Goal: Task Accomplishment & Management: Complete application form

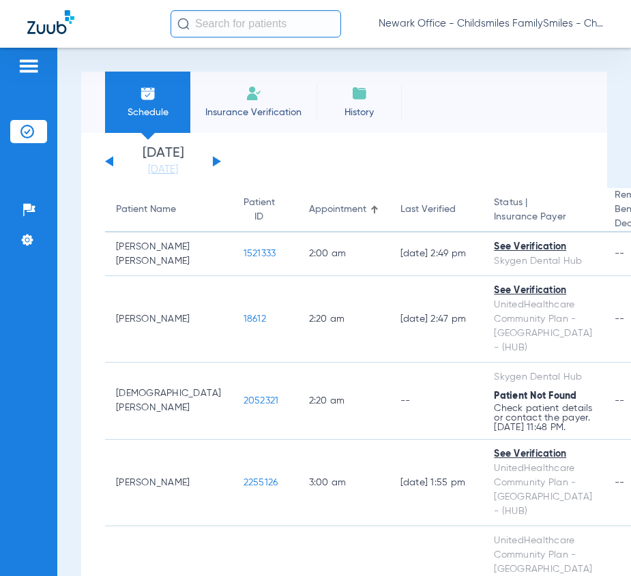
paste input "2756331"
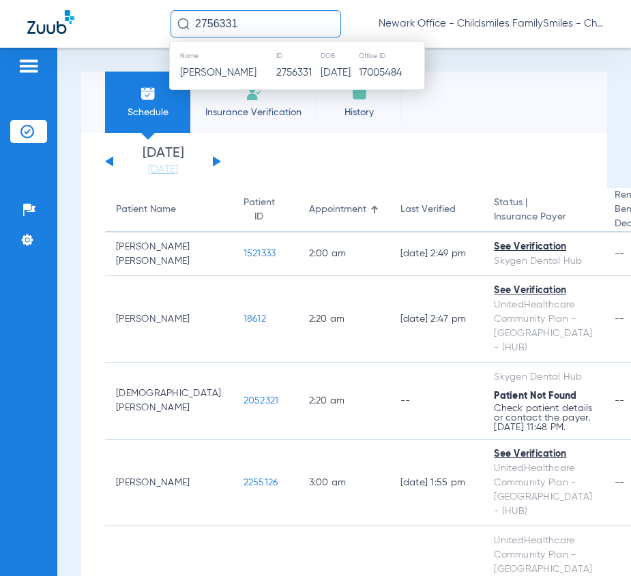
type input "2756331"
drag, startPoint x: 303, startPoint y: 73, endPoint x: 293, endPoint y: 29, distance: 45.5
click at [320, 73] on td "06/07/2009" at bounding box center [339, 72] width 38 height 19
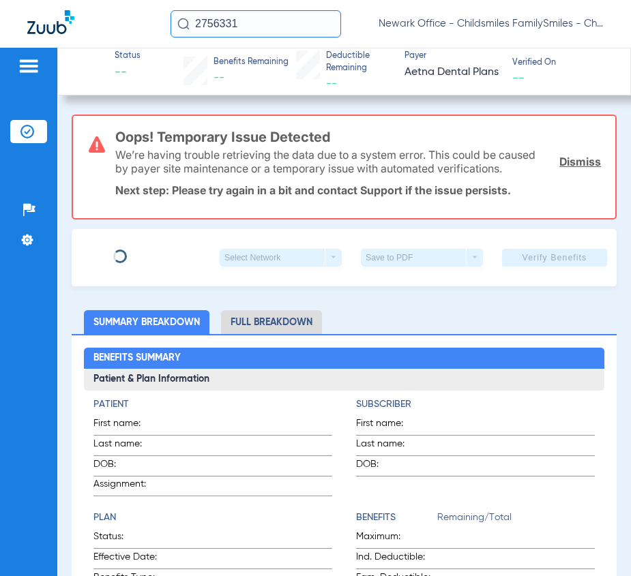
type input "JENNIFER"
type input "MONTGOMERY"
type input "08/03/1988"
type input "W288961369"
type input "81231020001"
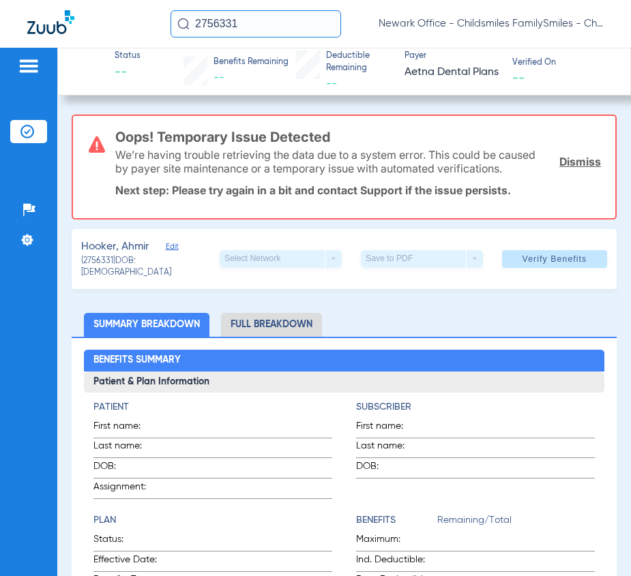
click at [175, 255] on span "Edit" at bounding box center [172, 248] width 12 height 13
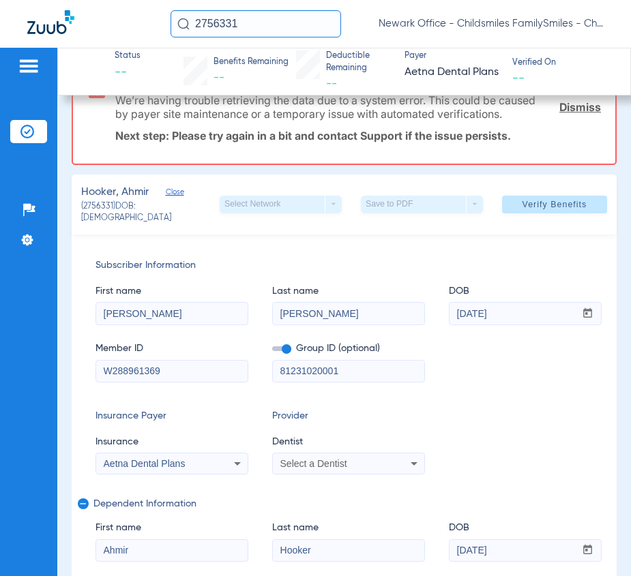
scroll to position [85, 0]
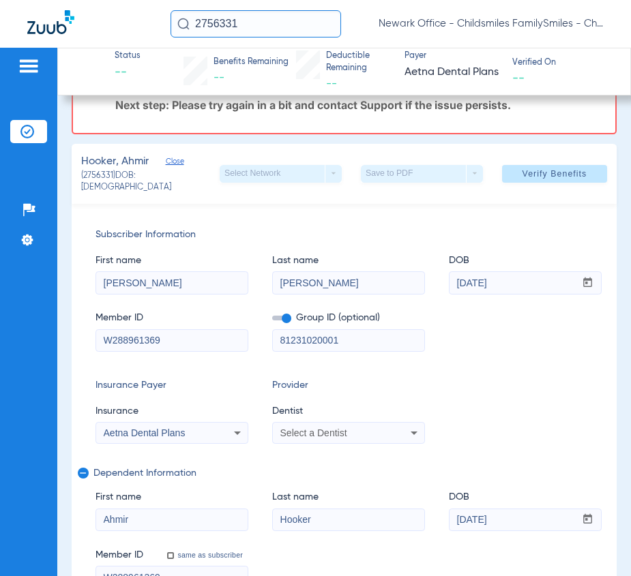
click at [315, 441] on div "Select a Dentist" at bounding box center [348, 433] width 151 height 16
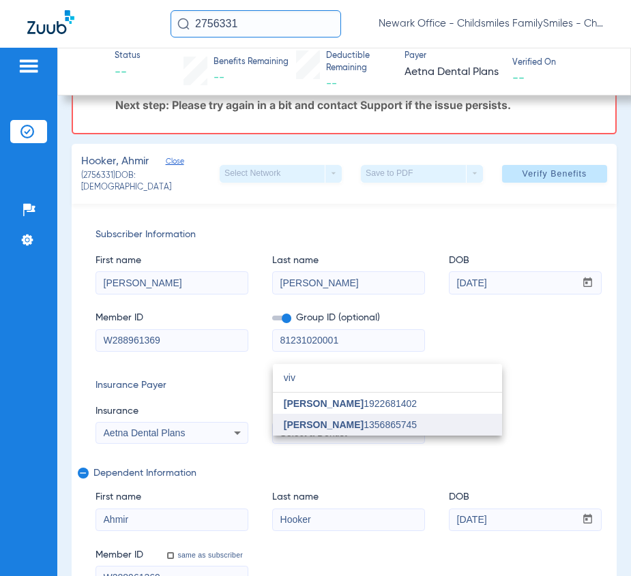
type input "viv"
click at [329, 430] on mat-option "[PERSON_NAME] 1356865745" at bounding box center [387, 425] width 229 height 22
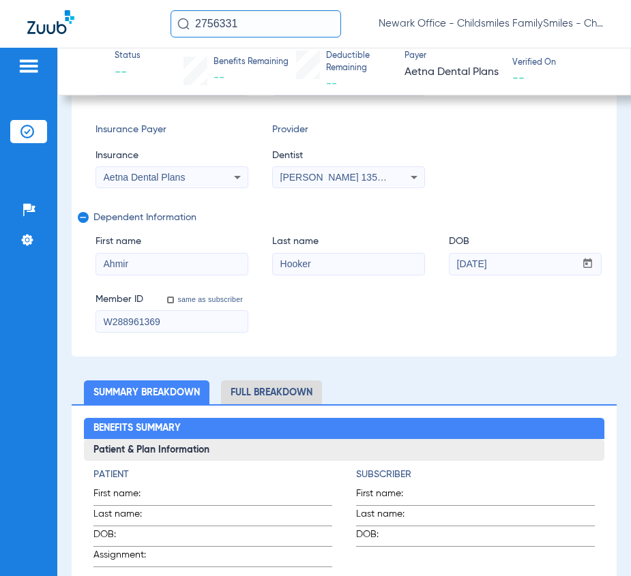
scroll to position [0, 0]
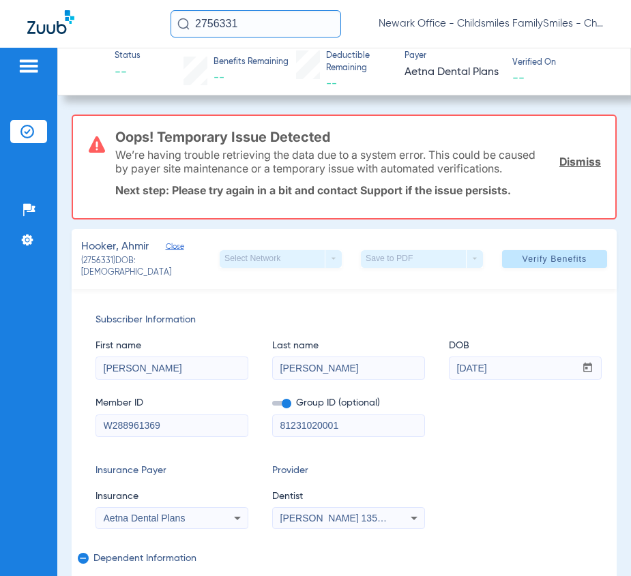
click at [559, 167] on link "Dismiss" at bounding box center [580, 162] width 42 height 14
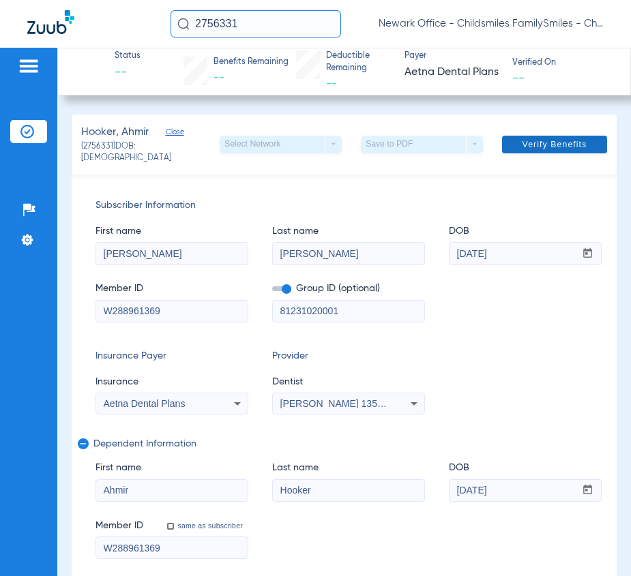
click at [522, 143] on span "Verify Benefits" at bounding box center [554, 144] width 65 height 11
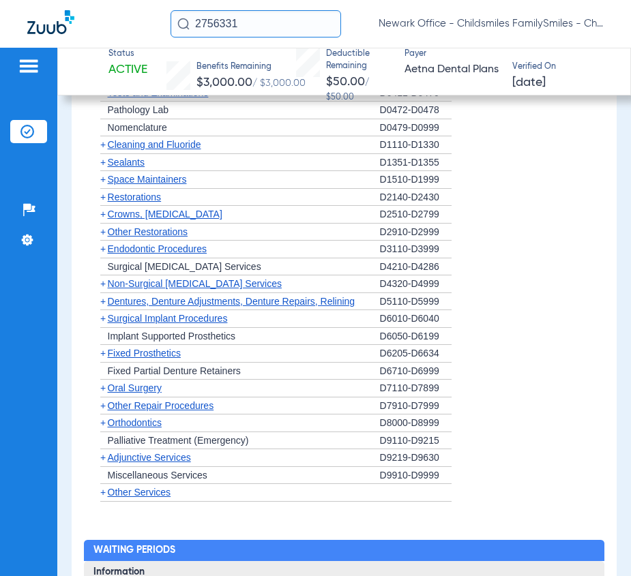
scroll to position [1620, 0]
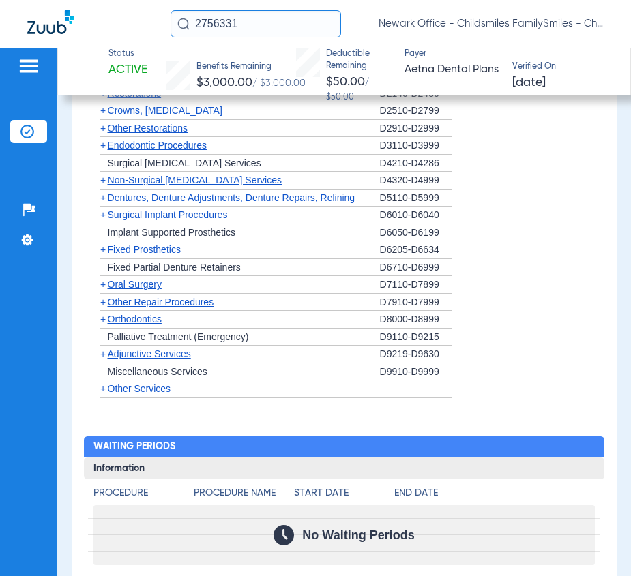
click at [143, 318] on span "Orthodontics" at bounding box center [135, 319] width 54 height 11
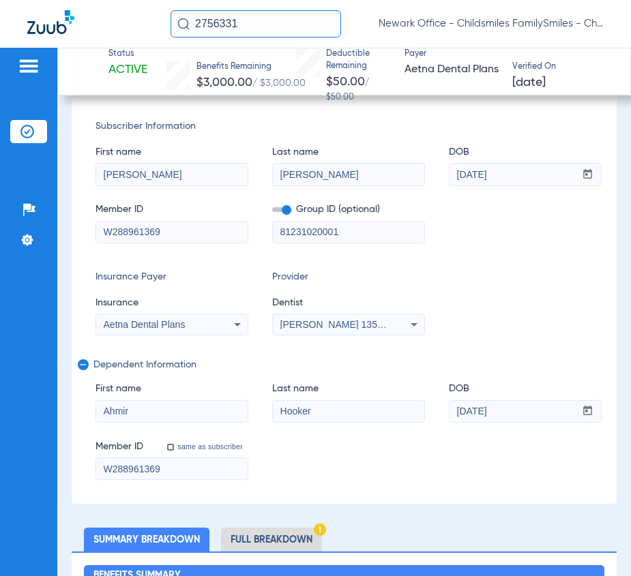
scroll to position [0, 0]
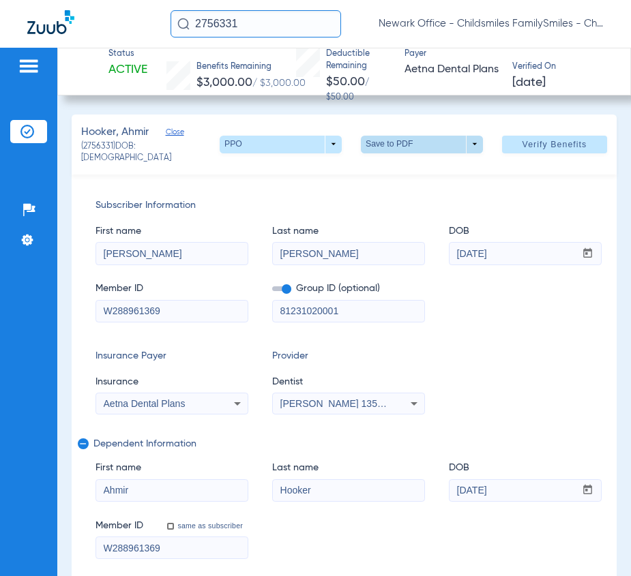
click at [428, 138] on span at bounding box center [422, 145] width 122 height 18
click at [411, 174] on span "Save to PDF" at bounding box center [414, 170] width 54 height 10
drag, startPoint x: 205, startPoint y: 31, endPoint x: 182, endPoint y: 31, distance: 22.5
click at [182, 31] on input "2756331" at bounding box center [255, 23] width 170 height 27
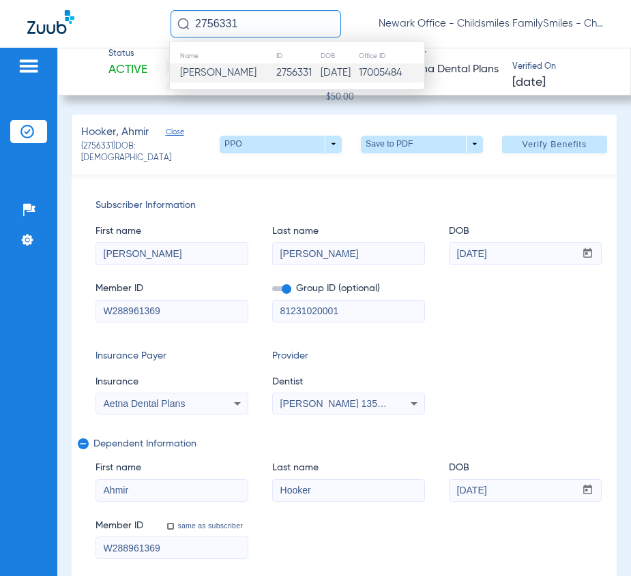
paste input "243997"
type input "2243997"
click at [263, 77] on td "Soumia Kaouadji" at bounding box center [222, 72] width 104 height 19
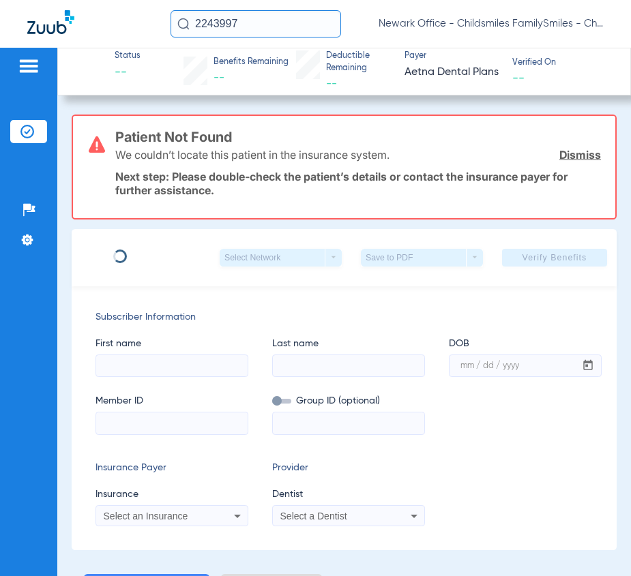
type input "SOUMIA"
type input "KAOUADJI"
type input "08/27/1985"
type input "W291862397"
type input "88259131003"
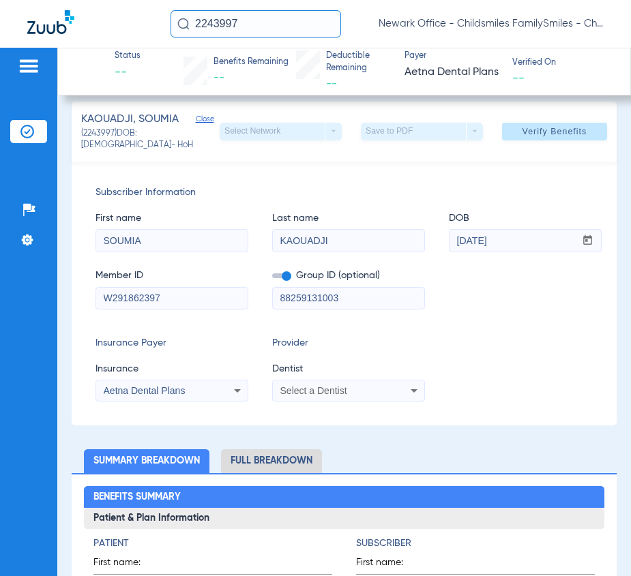
scroll to position [170, 0]
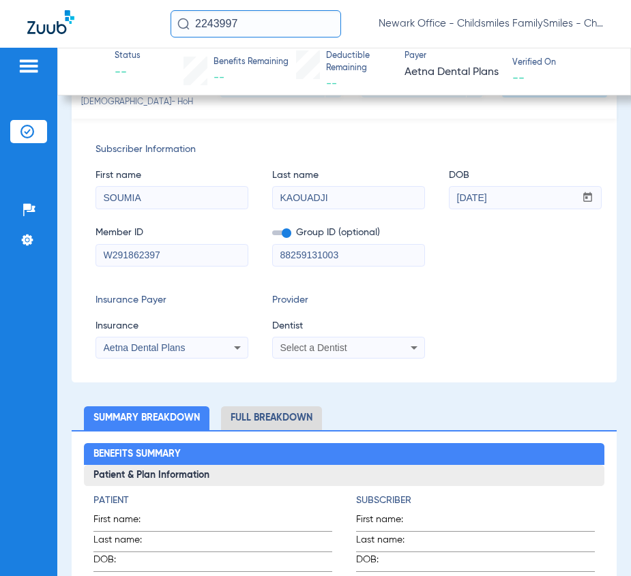
click at [280, 346] on span "Select a Dentist" at bounding box center [313, 347] width 67 height 11
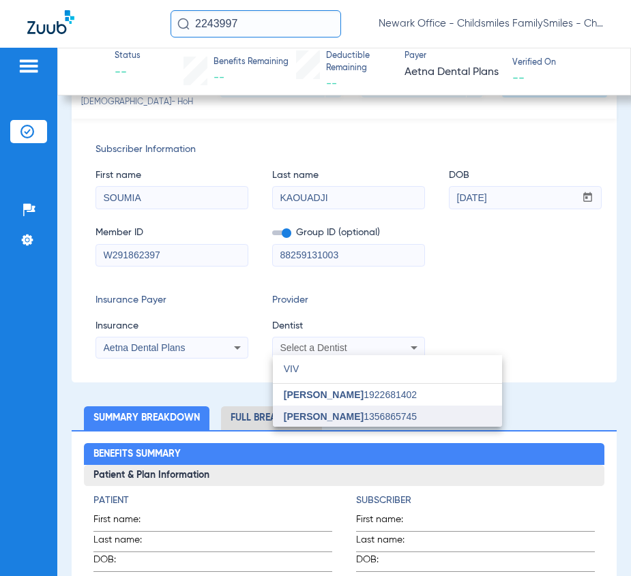
type input "VIV"
click at [363, 408] on mat-option "[PERSON_NAME] 1356865745" at bounding box center [387, 417] width 229 height 22
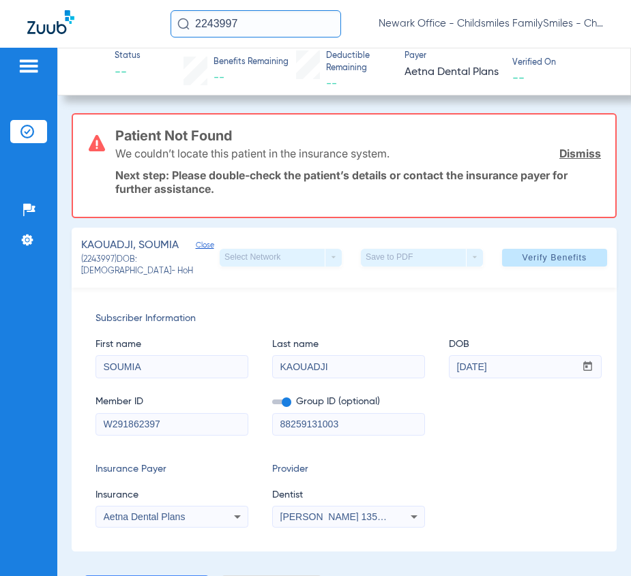
scroll to position [0, 0]
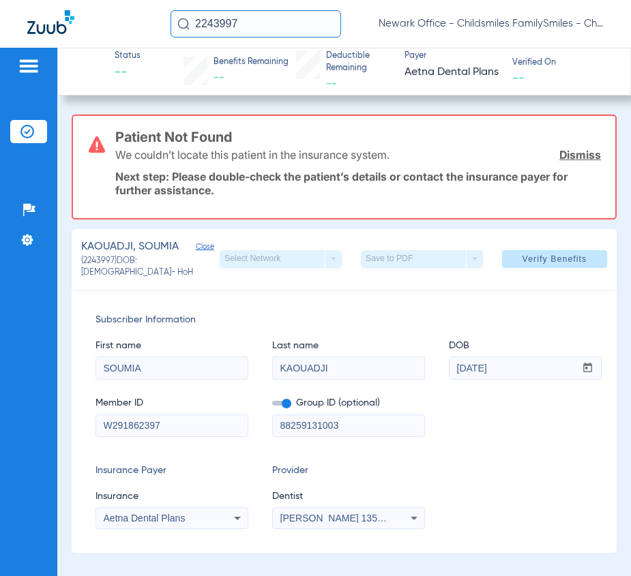
click at [537, 243] on span at bounding box center [554, 259] width 105 height 33
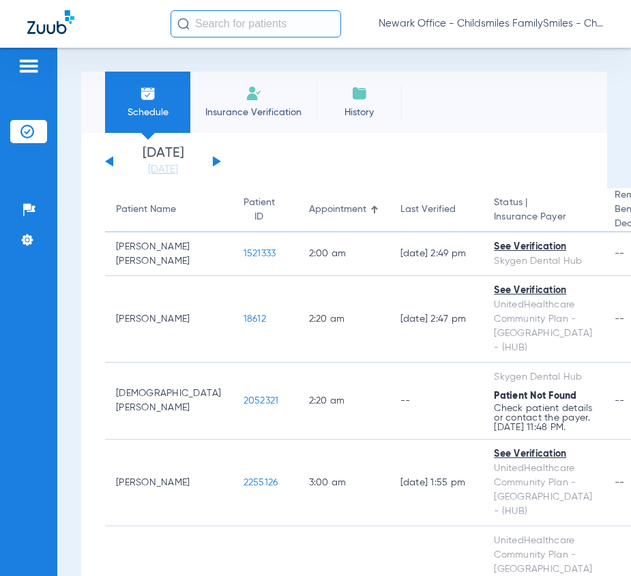
paste input "18318"
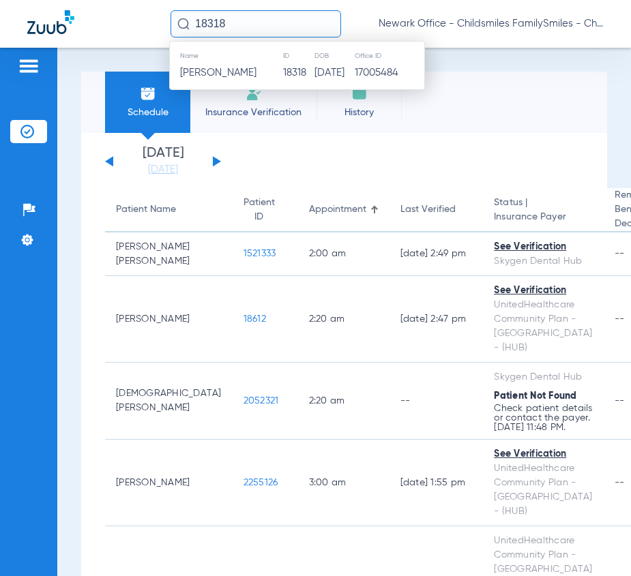
type input "18318"
click at [235, 72] on span "[PERSON_NAME]" at bounding box center [218, 73] width 76 height 10
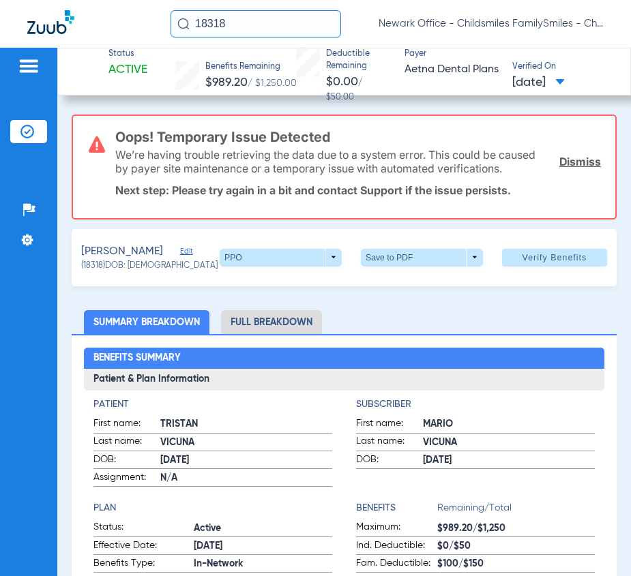
click at [559, 168] on link "Dismiss" at bounding box center [580, 162] width 42 height 14
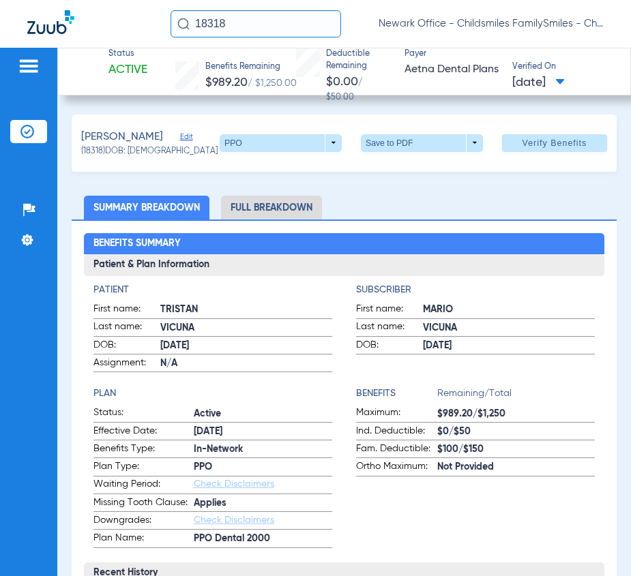
click at [185, 138] on span "Edit" at bounding box center [186, 138] width 12 height 13
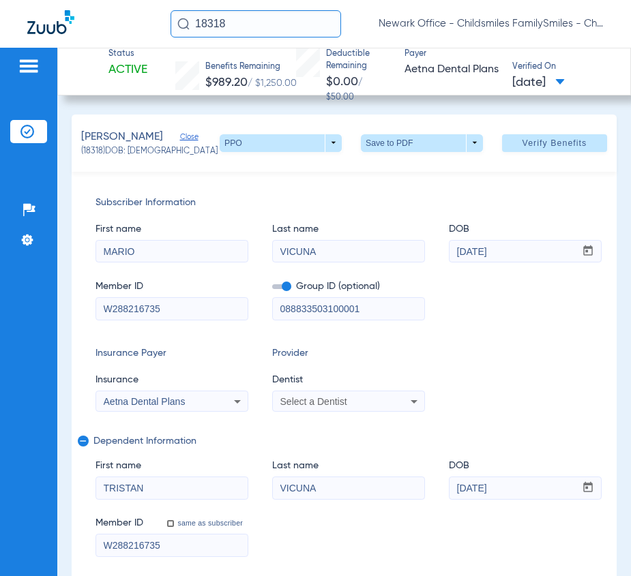
click at [377, 396] on div "Select a Dentist" at bounding box center [348, 401] width 151 height 16
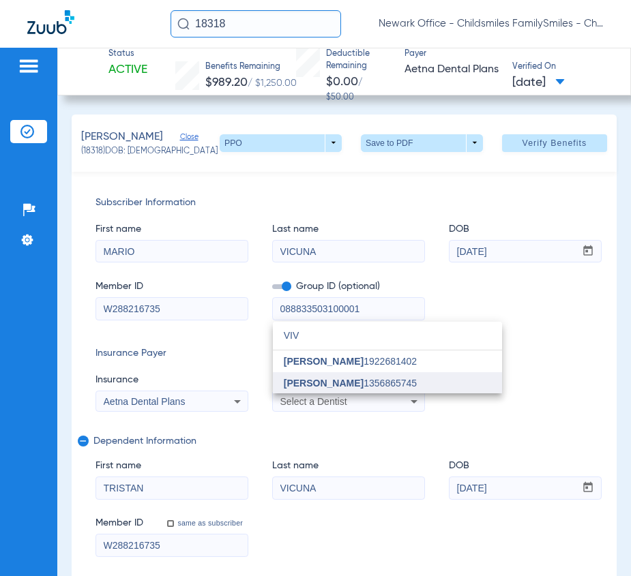
type input "VIV"
click at [403, 389] on mat-option "[PERSON_NAME] 1356865745" at bounding box center [387, 383] width 229 height 22
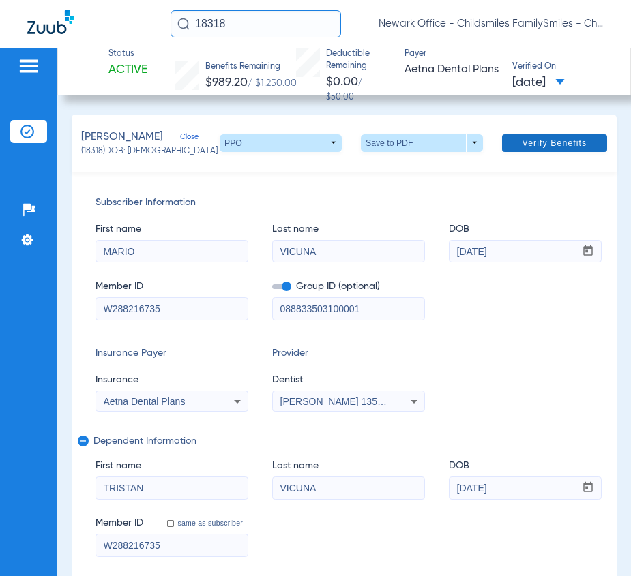
click at [537, 134] on span at bounding box center [554, 143] width 105 height 33
drag, startPoint x: 248, startPoint y: 18, endPoint x: 192, endPoint y: 18, distance: 55.9
click at [192, 18] on input "18318" at bounding box center [255, 23] width 170 height 27
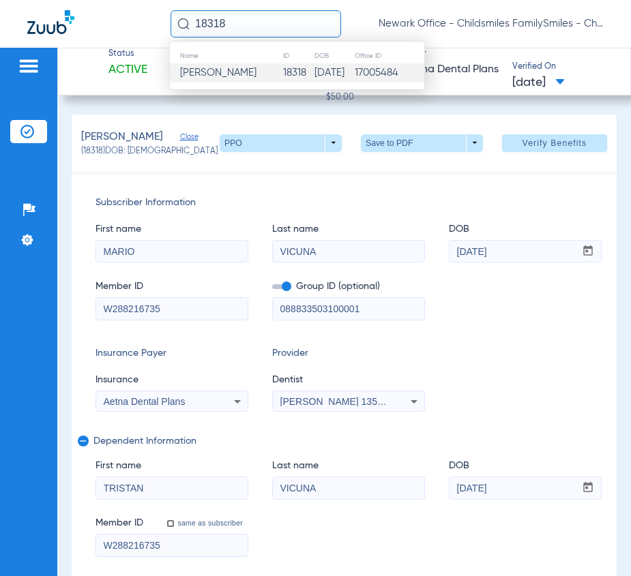
paste input "34281"
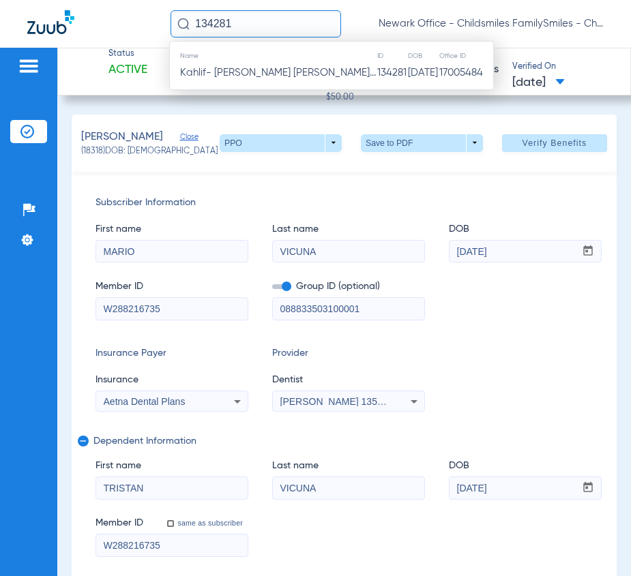
type input "134281"
click at [246, 69] on span "Kahlif- [PERSON_NAME] [PERSON_NAME]..." at bounding box center [278, 73] width 196 height 10
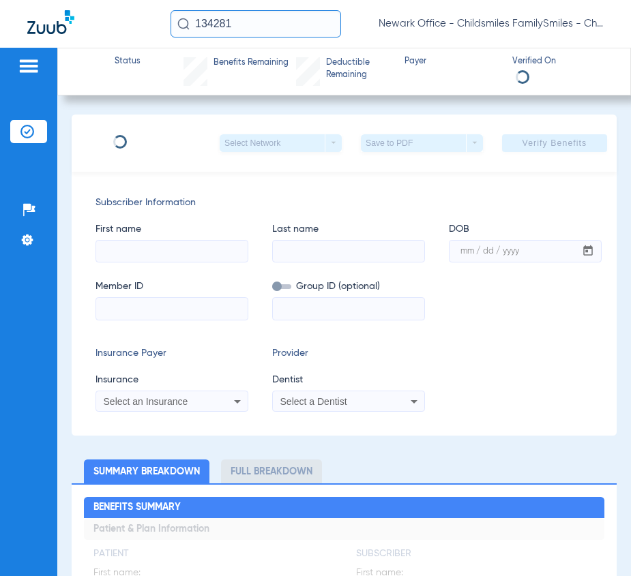
type input "[PERSON_NAME]"
type input "[DATE]"
type input "004423192"
type input "0685000008"
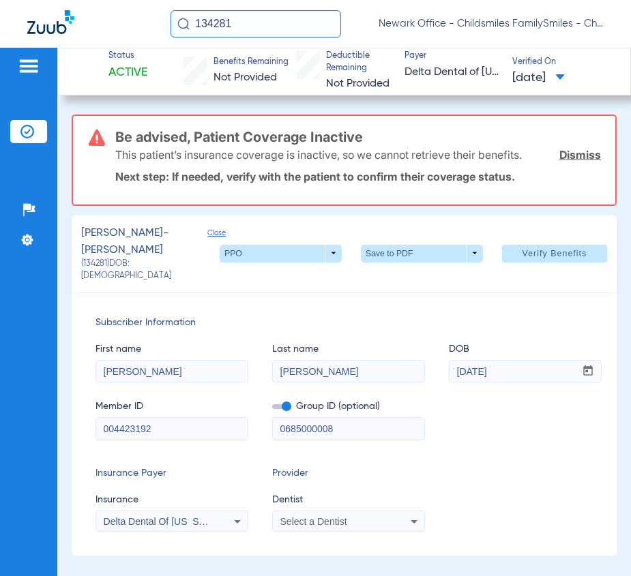
drag, startPoint x: 116, startPoint y: 134, endPoint x: 477, endPoint y: 148, distance: 361.7
click at [520, 151] on div "Be advised, Patient Coverage Inactive This patient’s insurance coverage is inac…" at bounding box center [358, 160] width 486 height 89
copy div "Be advised, Patient Coverage Inactive This patient’s insurance coverage is inac…"
drag, startPoint x: 254, startPoint y: 25, endPoint x: 109, endPoint y: 29, distance: 144.6
click at [109, 29] on div "134281 Newark Office - Childsmiles FamilySmiles - ChildSmiles PA - Newark Gener…" at bounding box center [315, 24] width 631 height 48
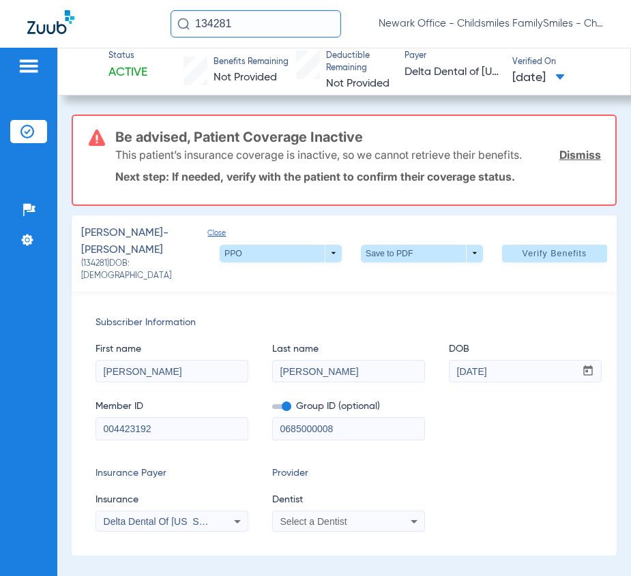
paste input "8562"
click at [268, 26] on input "85621" at bounding box center [255, 23] width 170 height 27
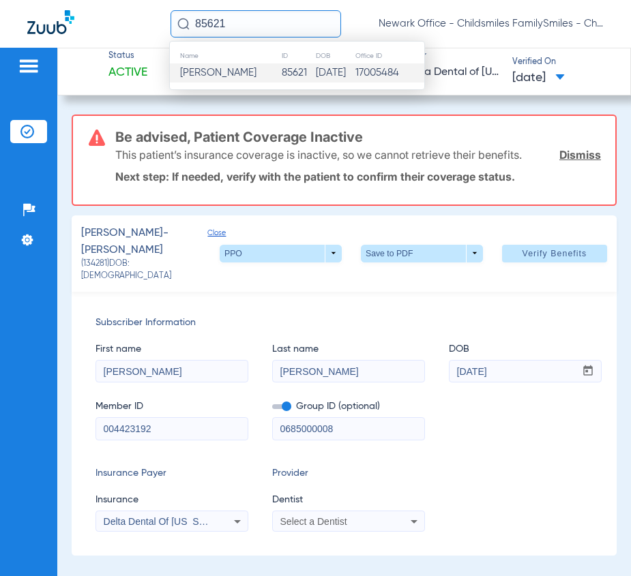
type input "85621"
click at [253, 74] on td "Jashir Barrett" at bounding box center [225, 72] width 111 height 19
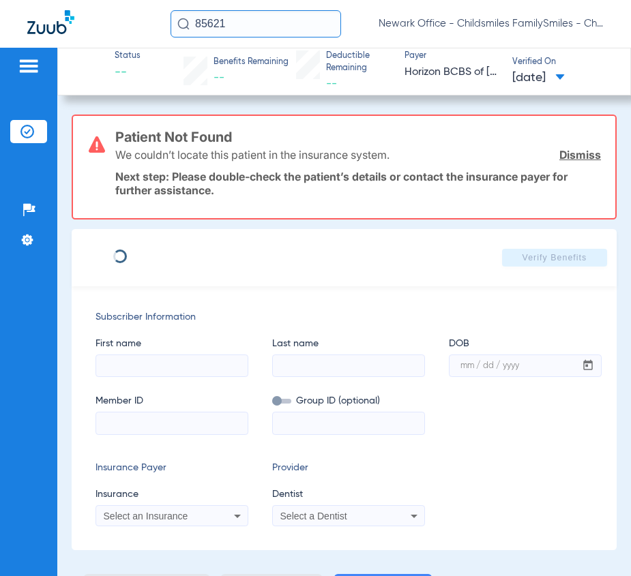
type input "VICTORIA"
type input "RODGERS"
type input "09/22/1985"
type input "3HZN44859570"
type input "0761081171"
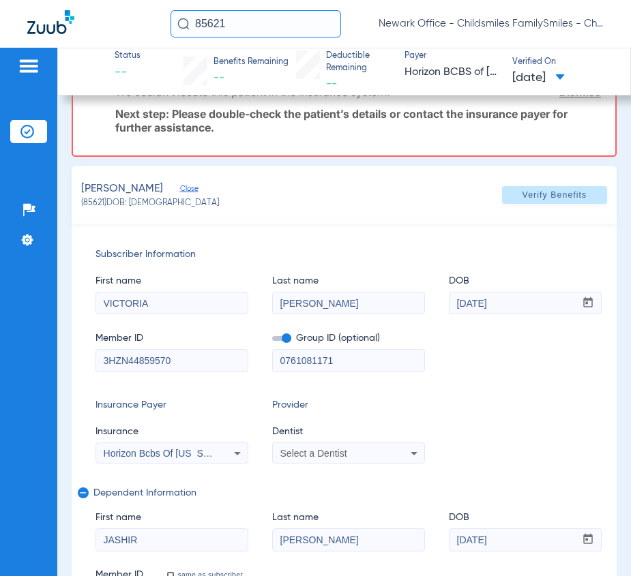
scroll to position [170, 0]
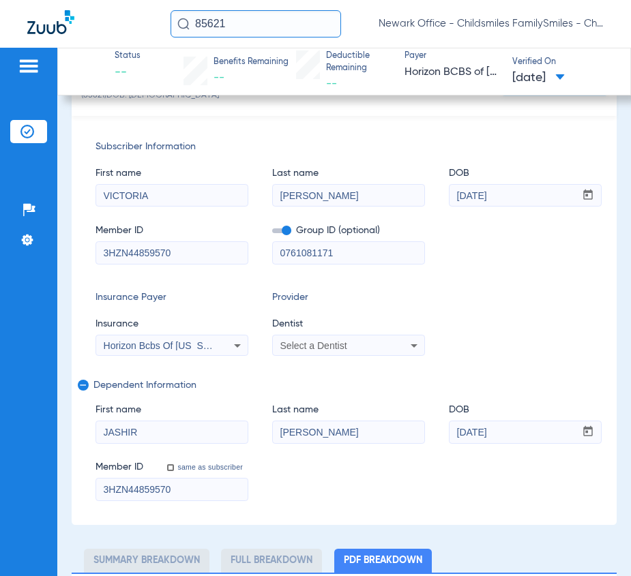
click at [346, 348] on span "Select a Dentist" at bounding box center [313, 345] width 67 height 11
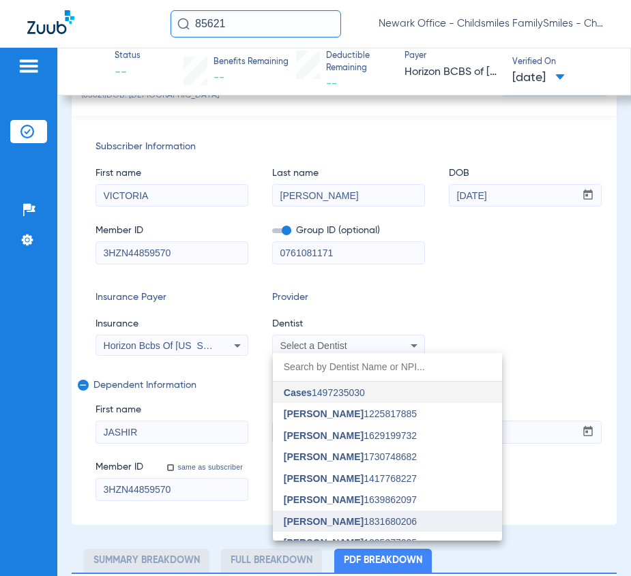
click at [456, 518] on mat-option "Alexandra Zatorski 1831680206" at bounding box center [387, 522] width 229 height 22
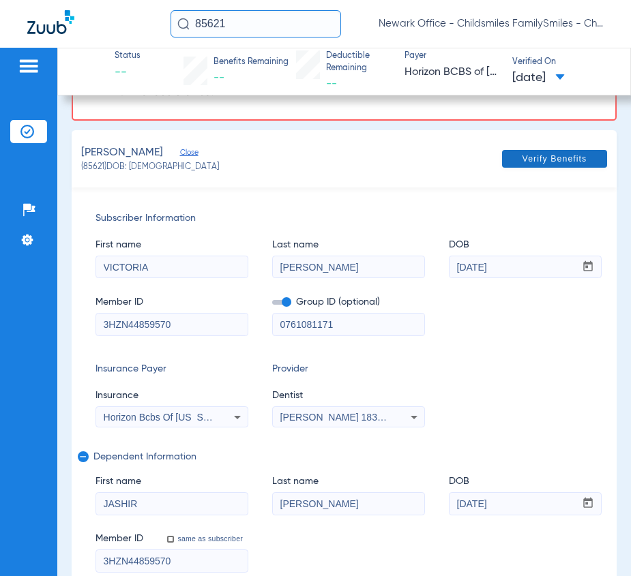
scroll to position [0, 0]
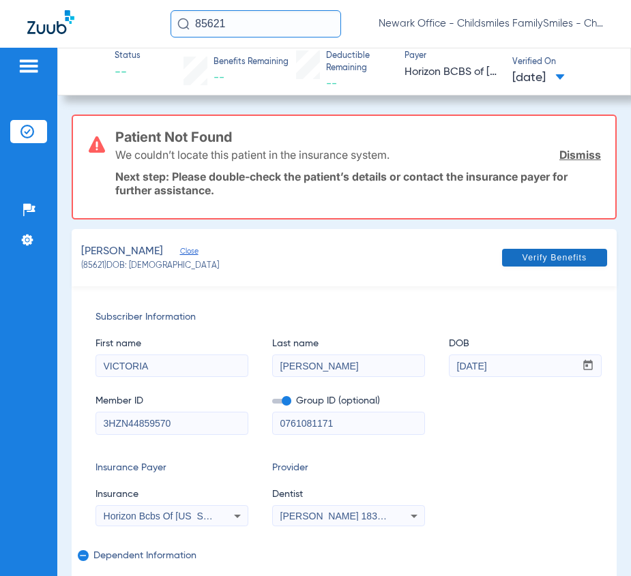
click at [529, 254] on span "Verify Benefits" at bounding box center [554, 257] width 65 height 11
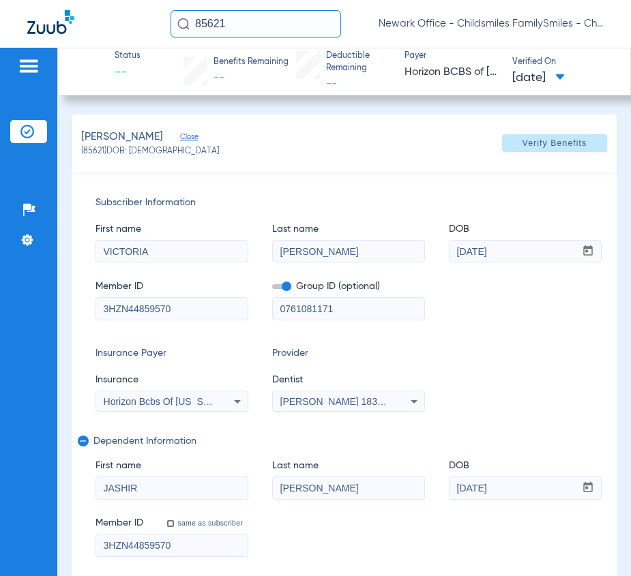
type input "1"
drag, startPoint x: 240, startPoint y: 14, endPoint x: 97, endPoint y: 17, distance: 143.3
click at [97, 17] on div "85621 Newark Office - Childsmiles FamilySmiles - ChildSmiles PA - Newark Genera…" at bounding box center [315, 24] width 631 height 48
paste input "2595340"
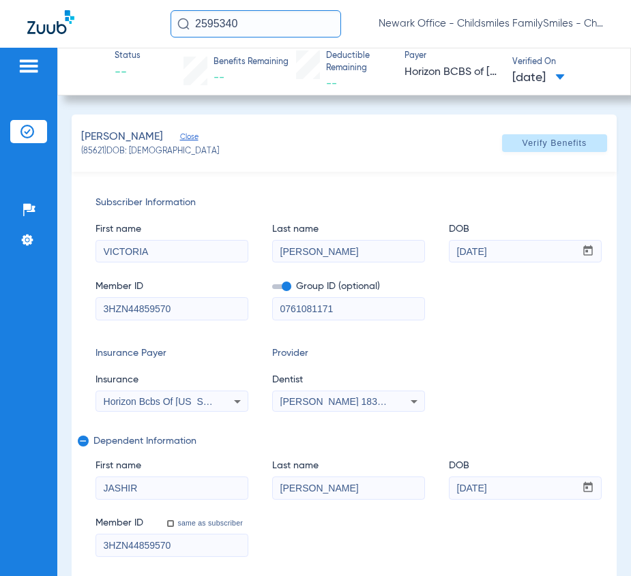
click at [263, 22] on input "2595340" at bounding box center [255, 23] width 170 height 27
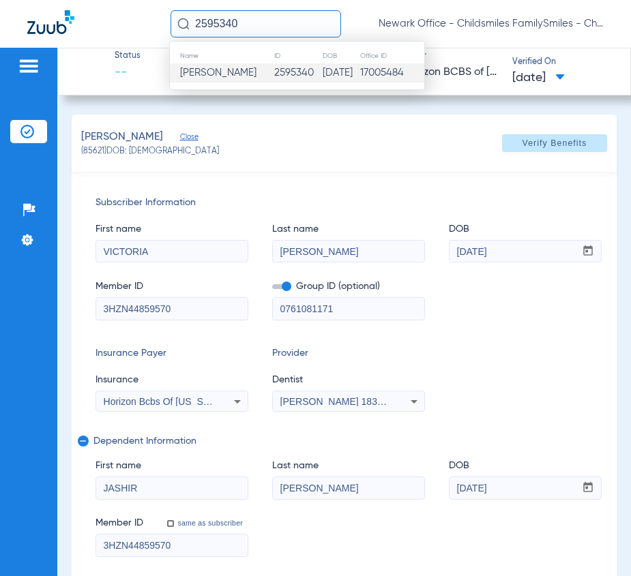
type input "2595340"
click at [256, 76] on span "Madison Muhammad" at bounding box center [218, 73] width 76 height 10
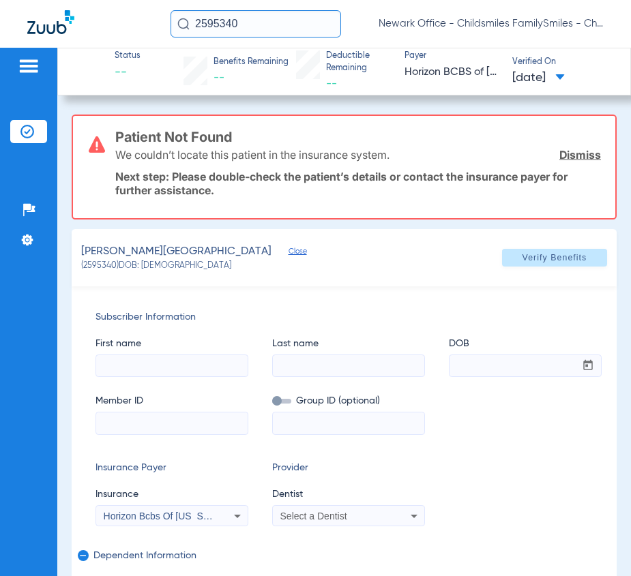
type input "TANYA"
type input "ROBINSON"
type input "04/04/1972"
type input "3HZN85932730"
type input "0851350000"
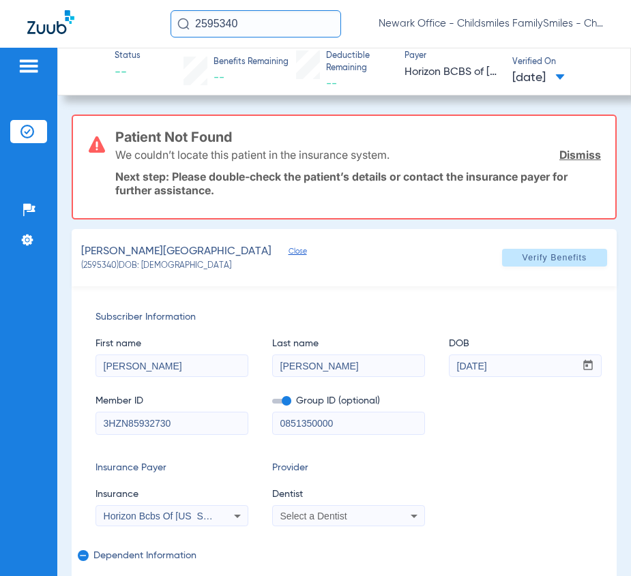
click at [559, 158] on link "Dismiss" at bounding box center [580, 155] width 42 height 14
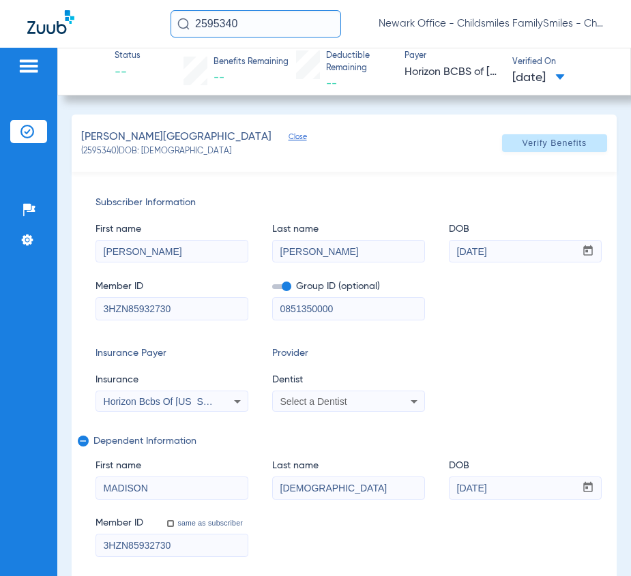
click at [361, 400] on div "Select a Dentist" at bounding box center [335, 402] width 110 height 10
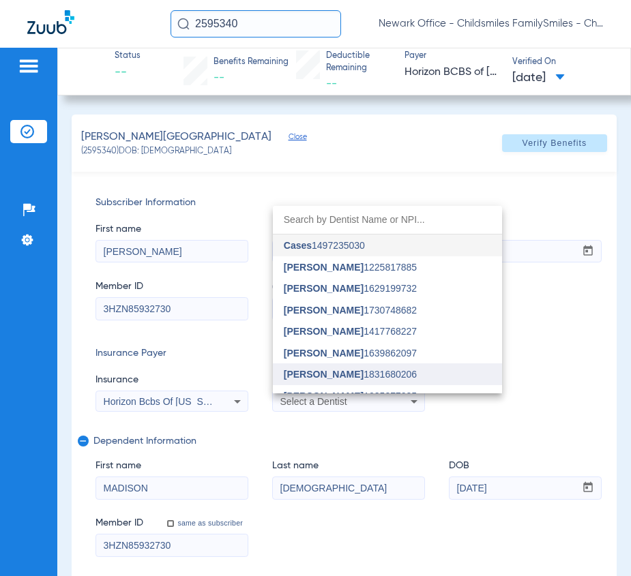
click at [365, 366] on mat-option "Alexandra Zatorski 1831680206" at bounding box center [387, 374] width 229 height 22
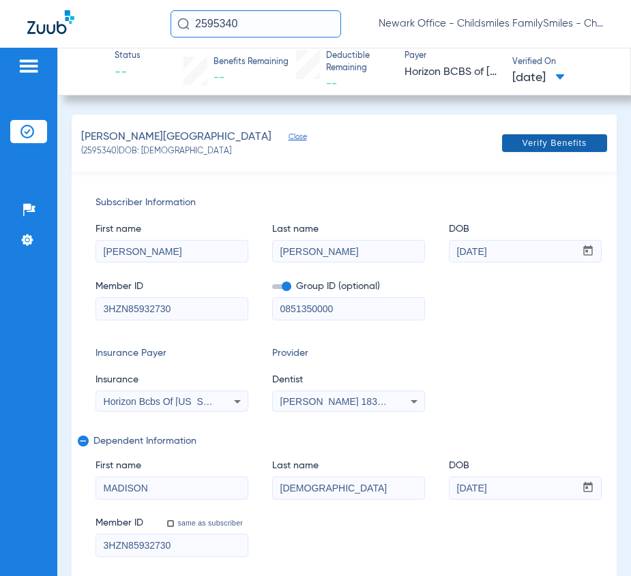
click at [553, 145] on span "Verify Benefits" at bounding box center [554, 143] width 65 height 11
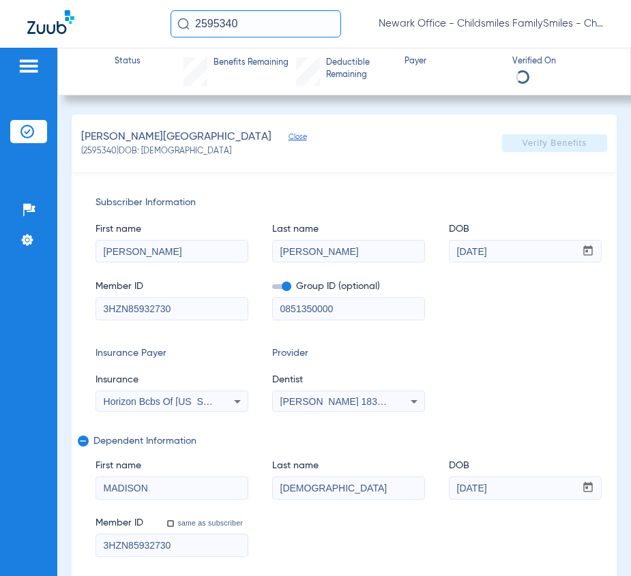
select select "page-width"
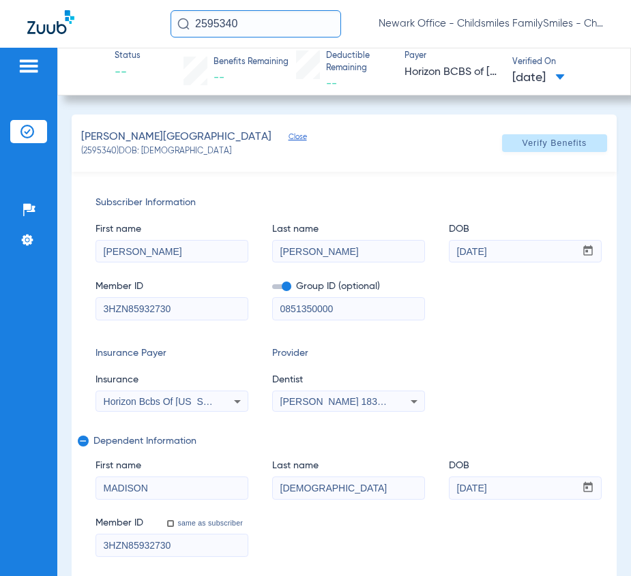
type input "1"
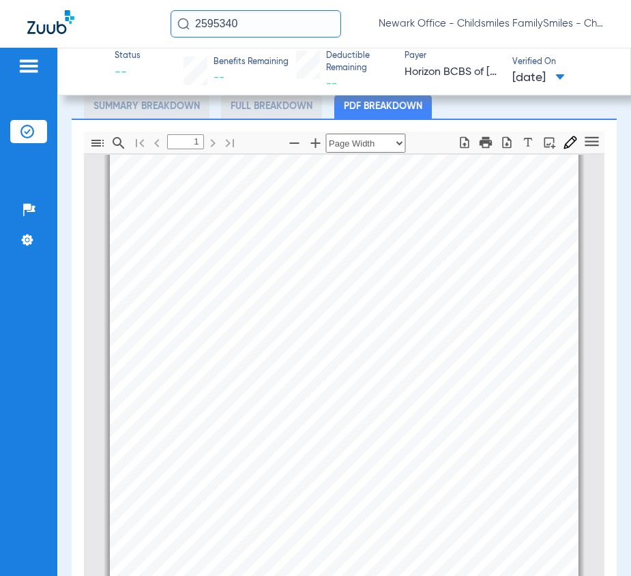
scroll to position [511, 0]
drag, startPoint x: 280, startPoint y: 31, endPoint x: 80, endPoint y: 32, distance: 200.5
click at [87, 31] on div "2595340 Newark Office - Childsmiles FamilySmiles - ChildSmiles PA - Newark Gene…" at bounding box center [315, 24] width 631 height 48
paste input "31473"
click at [250, 27] on input "31473" at bounding box center [255, 23] width 170 height 27
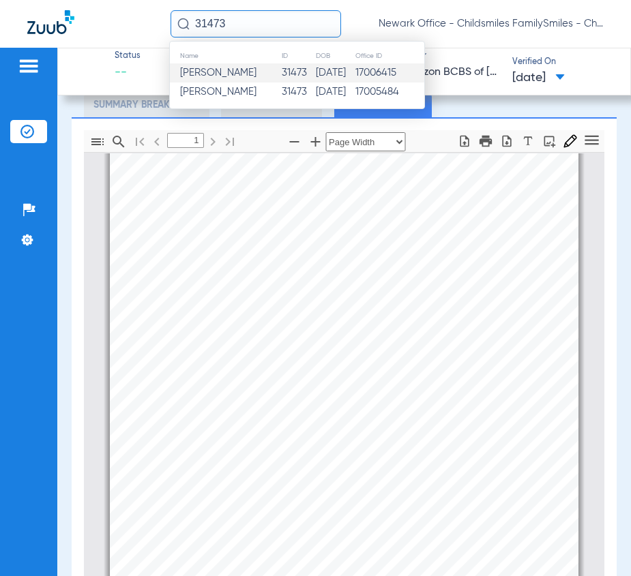
type input "31473"
click at [281, 78] on td "31473" at bounding box center [298, 72] width 34 height 19
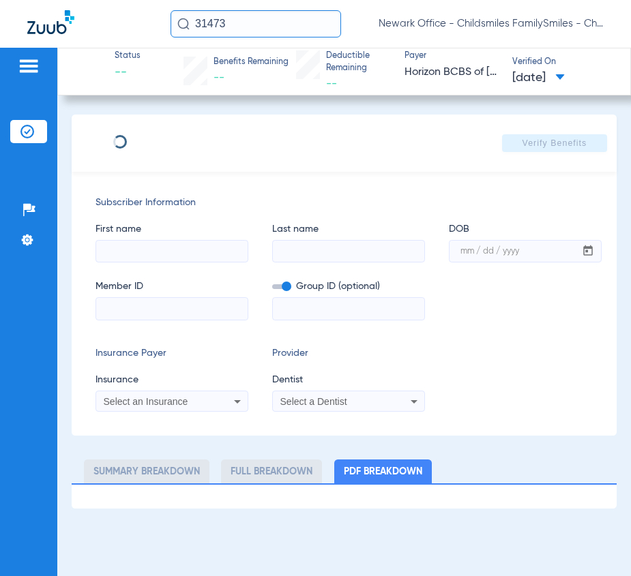
type input "GLORIA"
type input "COSME"
type input "09/30/1969"
type input "3HZN73008090"
type input "0100DN0010"
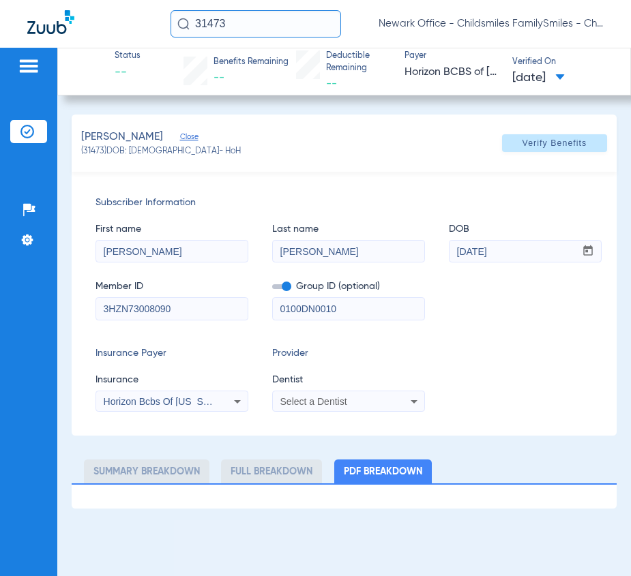
click at [358, 404] on div "Select a Dentist" at bounding box center [335, 402] width 110 height 10
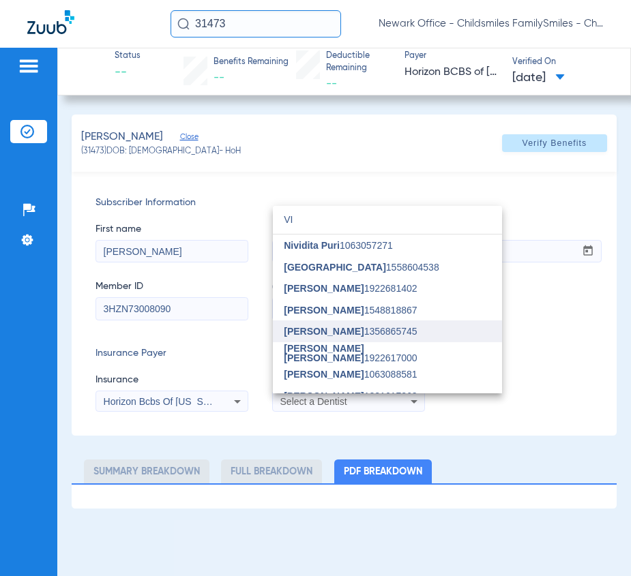
type input "VI"
click at [363, 336] on span "[PERSON_NAME] 1356865745" at bounding box center [350, 332] width 133 height 10
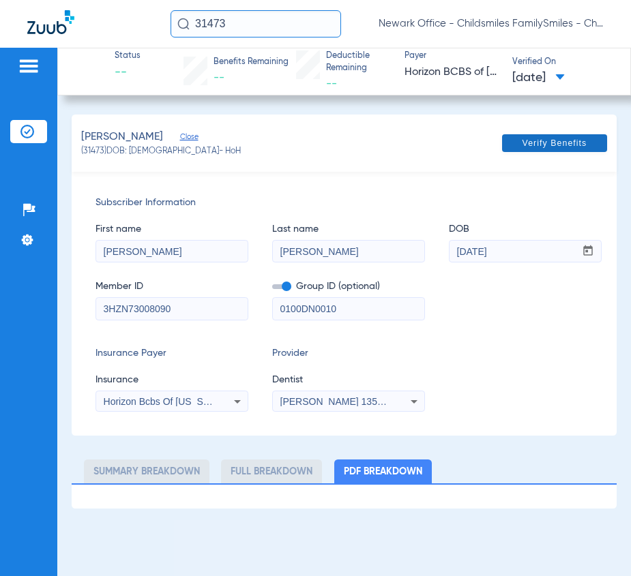
click at [568, 144] on span "Verify Benefits" at bounding box center [554, 143] width 65 height 11
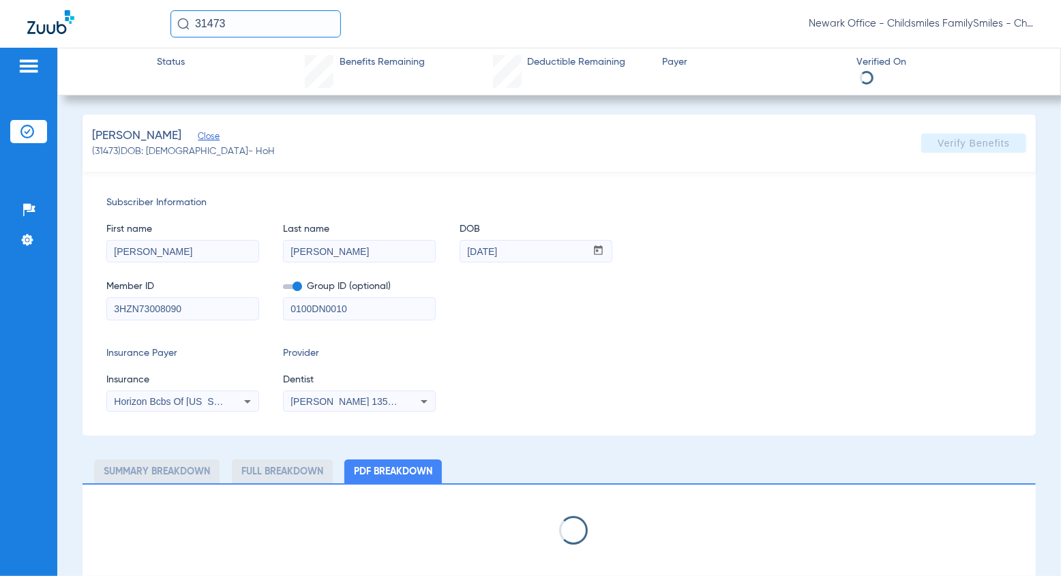
select select "page-width"
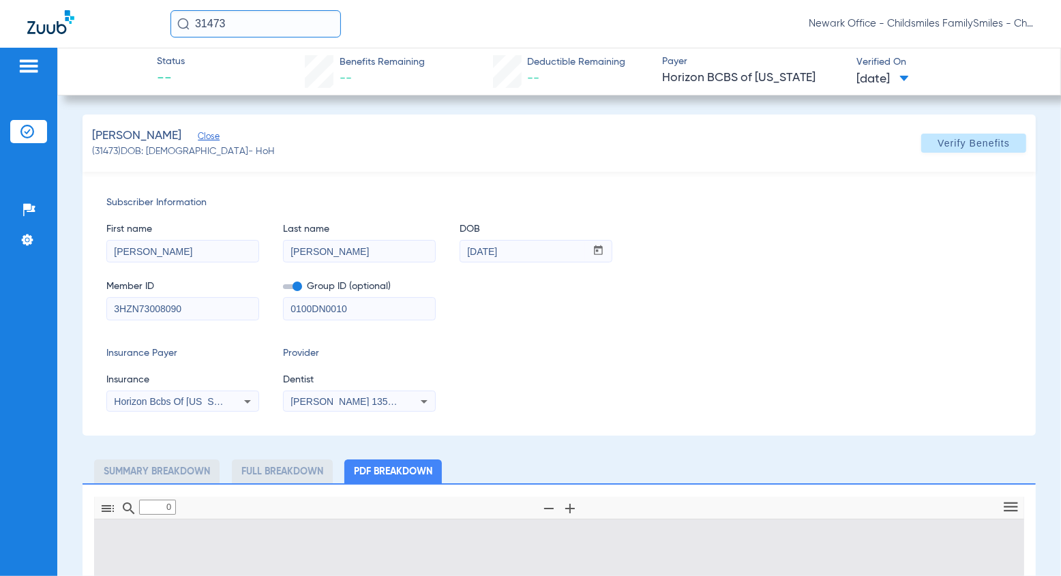
type input "1"
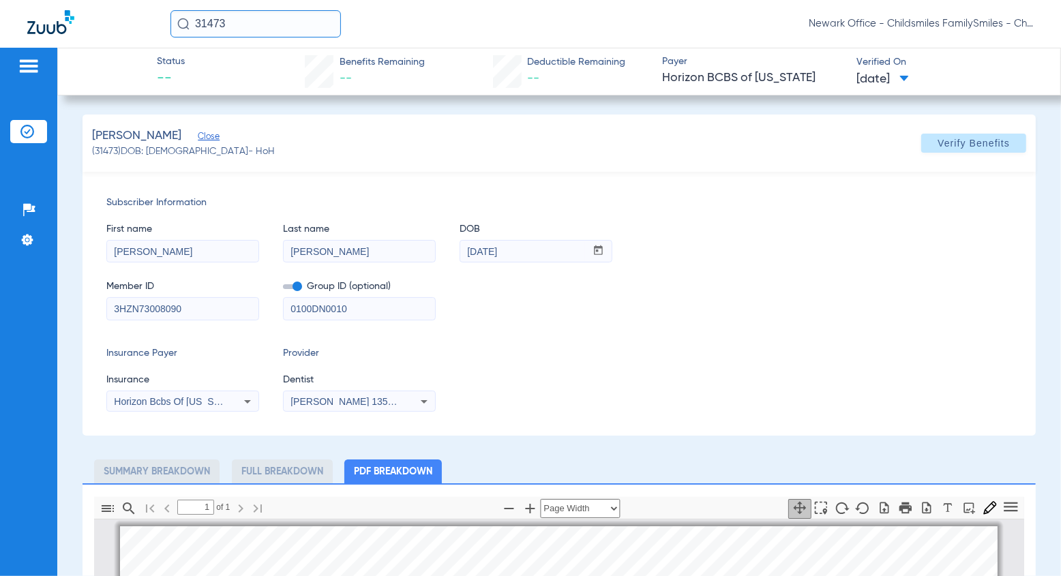
click at [28, 70] on img at bounding box center [29, 66] width 22 height 16
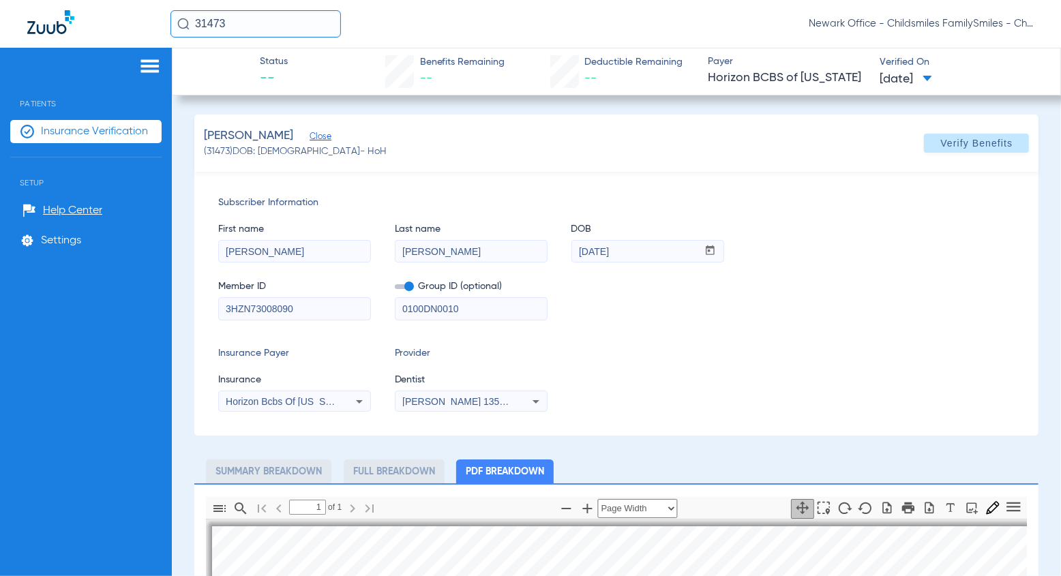
click at [84, 130] on span "Insurance Verification" at bounding box center [94, 132] width 107 height 14
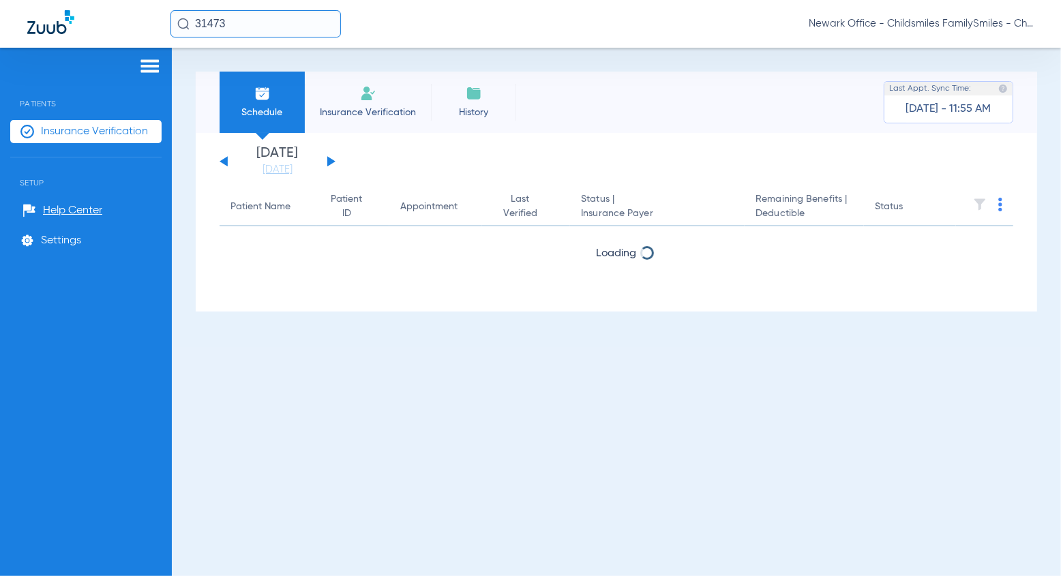
click at [328, 159] on button at bounding box center [331, 161] width 8 height 10
click at [230, 160] on div "Sunday 06-15-2025 Monday 06-16-2025 Tuesday 06-17-2025 Wednesday 06-18-2025 Thu…" at bounding box center [278, 162] width 116 height 30
click at [229, 161] on div "Sunday 06-15-2025 Monday 06-16-2025 Tuesday 06-17-2025 Wednesday 06-18-2025 Thu…" at bounding box center [278, 162] width 116 height 30
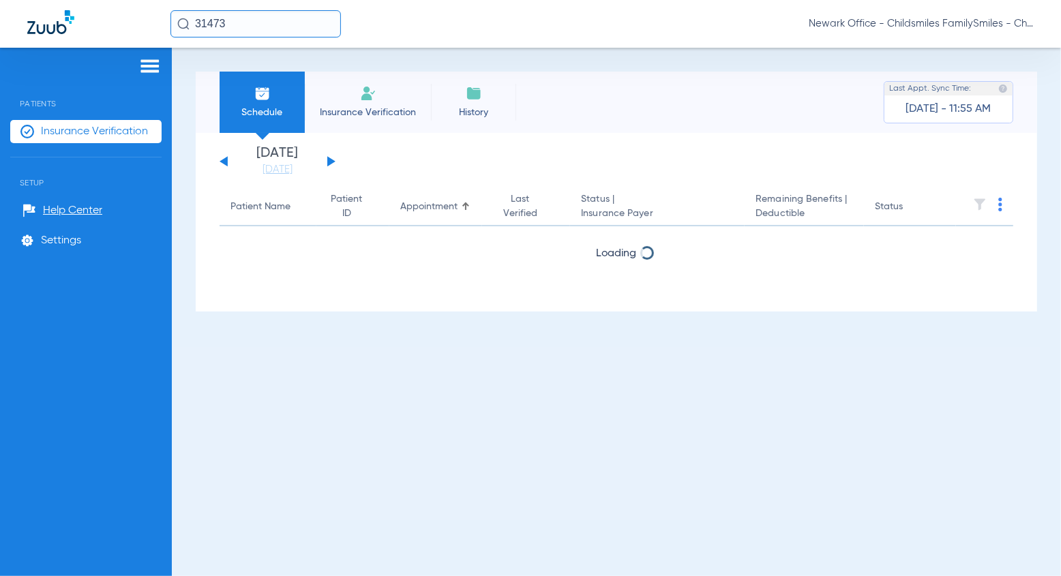
click at [223, 161] on button at bounding box center [224, 161] width 8 height 10
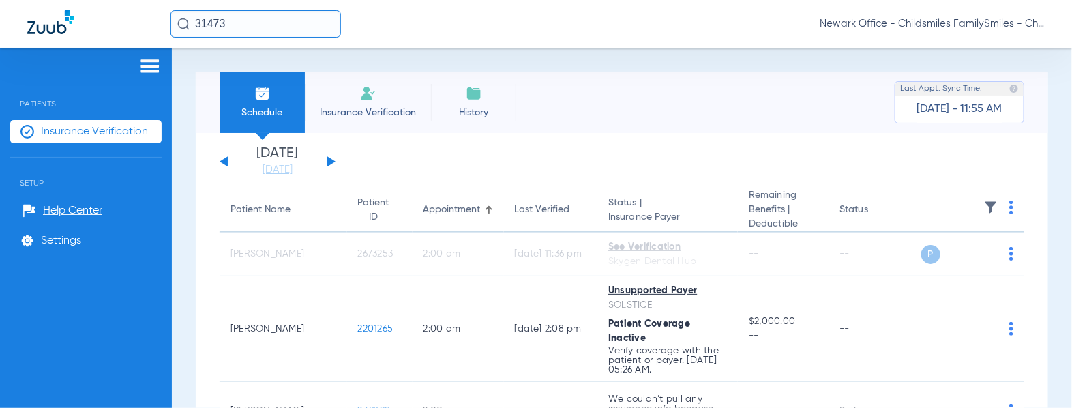
click at [630, 210] on img at bounding box center [1011, 207] width 4 height 14
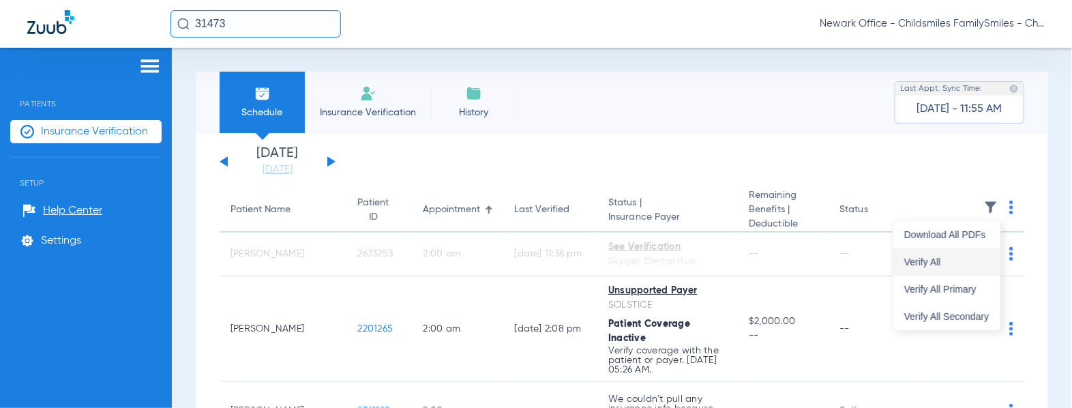
click at [630, 264] on span "Verify All" at bounding box center [946, 262] width 85 height 10
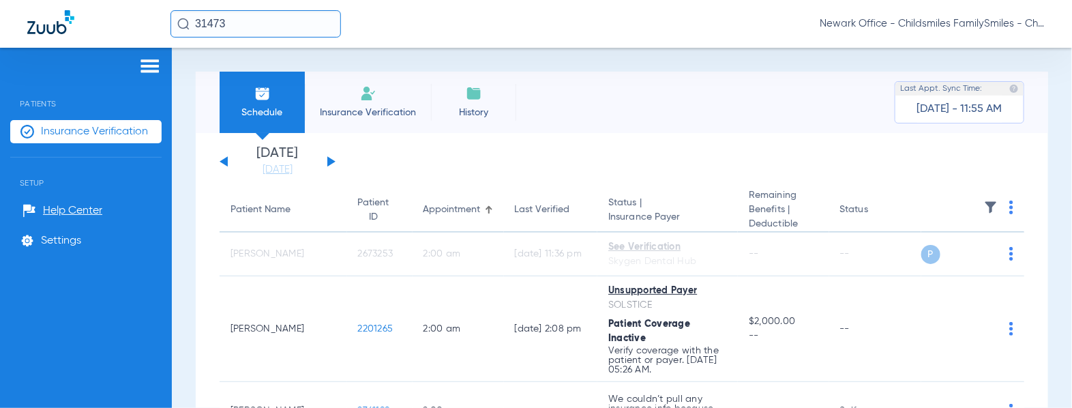
click at [630, 265] on html "31473 Newark Office - Childsmiles FamilySmiles - ChildSmiles PA - Newark Genera…" at bounding box center [536, 204] width 1072 height 408
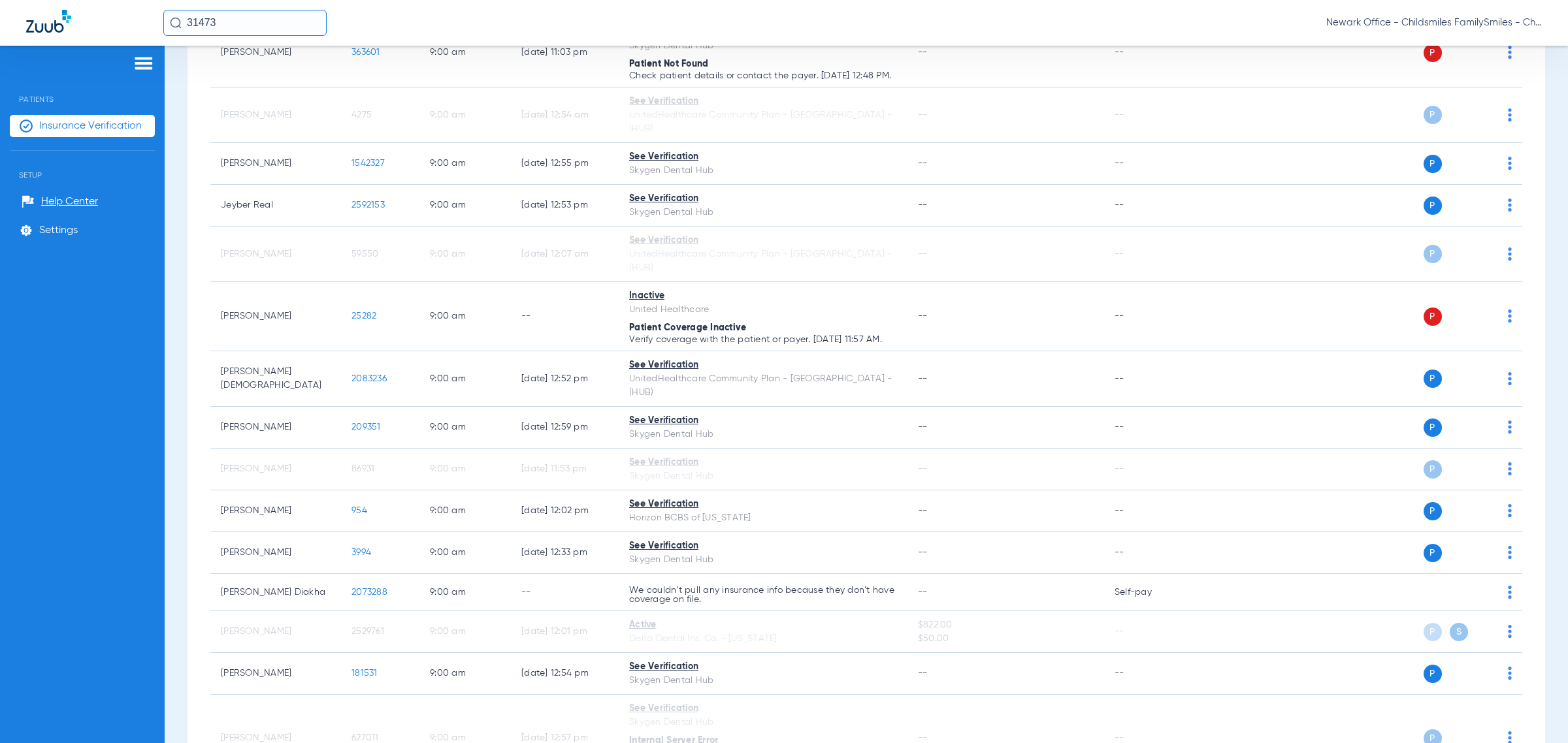
scroll to position [6923, 0]
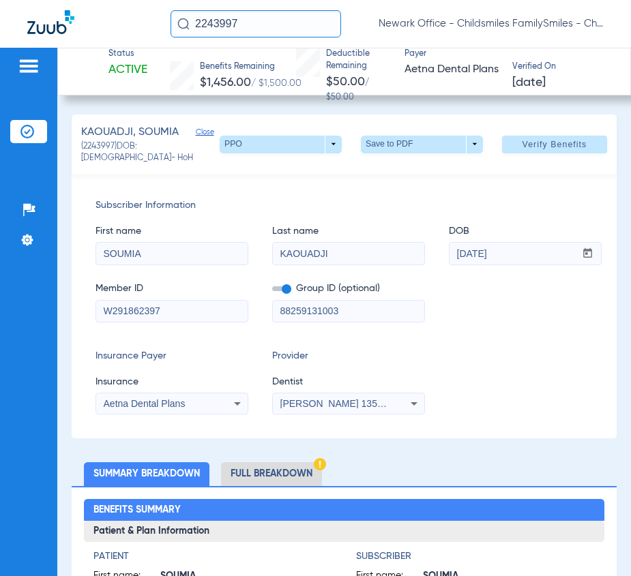
click at [34, 56] on div "Patients Insurance Verification Setup Help Center Settings" at bounding box center [28, 336] width 57 height 576
click at [27, 65] on img at bounding box center [29, 66] width 22 height 16
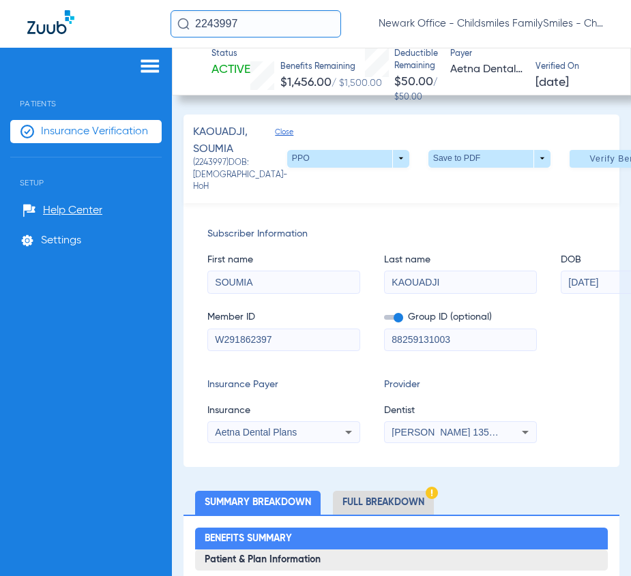
click at [98, 130] on span "Insurance Verification" at bounding box center [94, 132] width 107 height 14
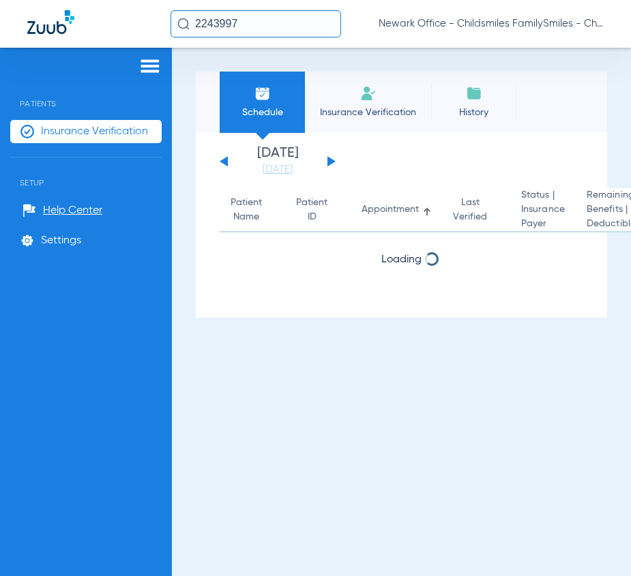
click at [329, 162] on button at bounding box center [331, 161] width 8 height 10
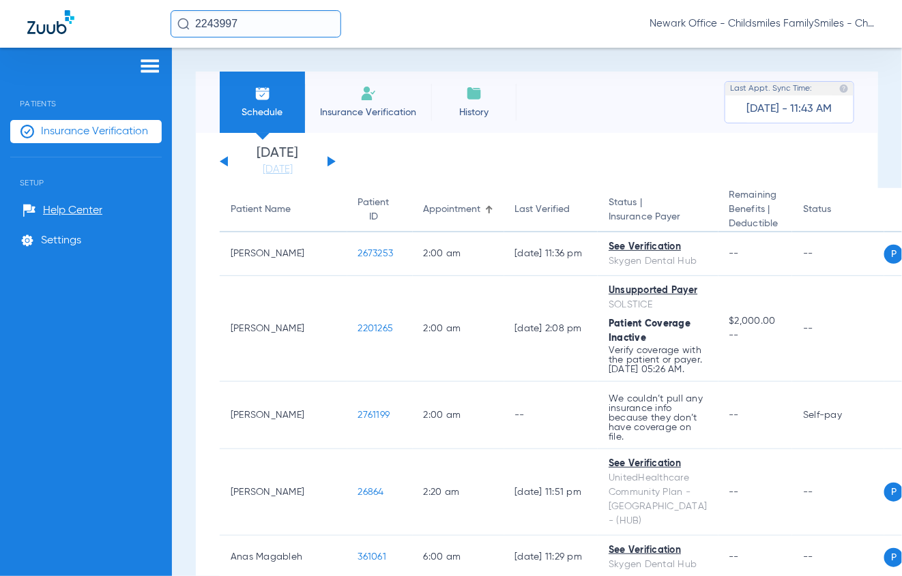
drag, startPoint x: 183, startPoint y: 370, endPoint x: 440, endPoint y: 2, distance: 448.6
click at [108, 372] on div "Patients Insurance Verification Setup Help Center Settings Schedule Insurance V…" at bounding box center [451, 336] width 902 height 576
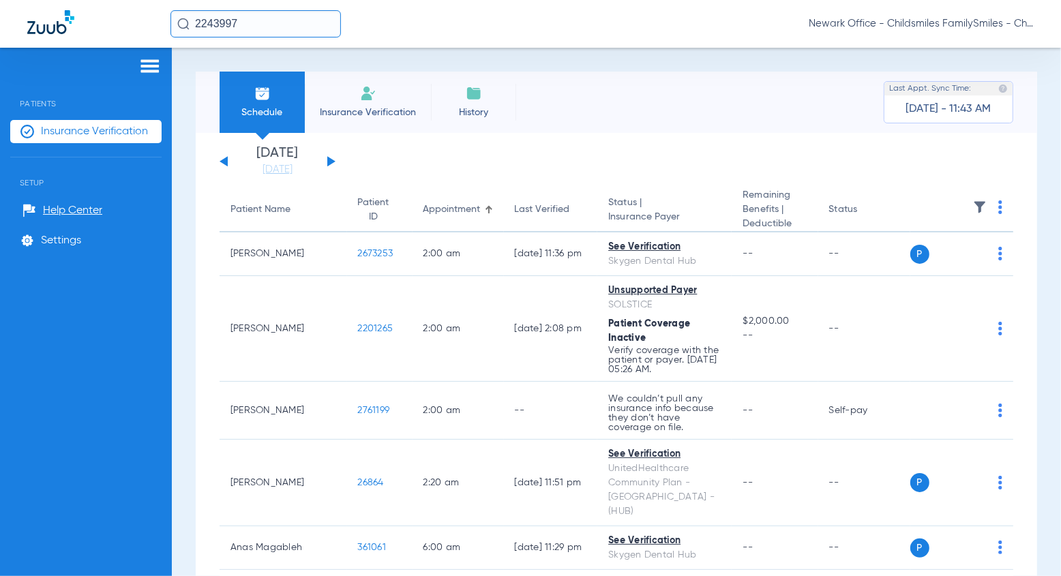
click at [630, 205] on th at bounding box center [962, 210] width 104 height 44
click at [630, 208] on img at bounding box center [1000, 207] width 4 height 14
click at [630, 254] on button "Verify All" at bounding box center [935, 261] width 107 height 27
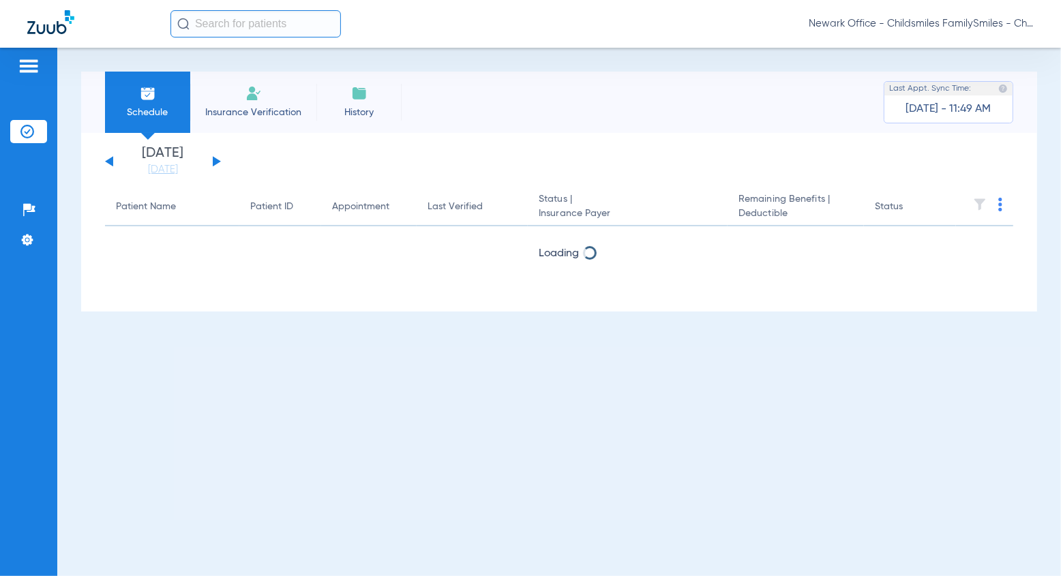
click at [233, 101] on li "Insurance Verification" at bounding box center [253, 102] width 126 height 61
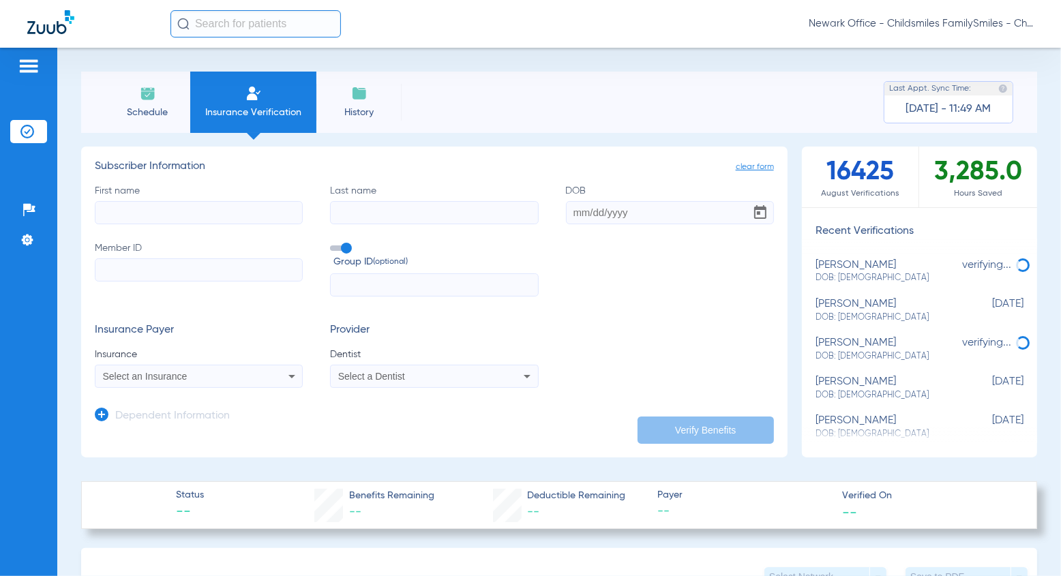
drag, startPoint x: 241, startPoint y: 24, endPoint x: 213, endPoint y: 20, distance: 28.2
click at [213, 20] on input "text" at bounding box center [255, 23] width 170 height 27
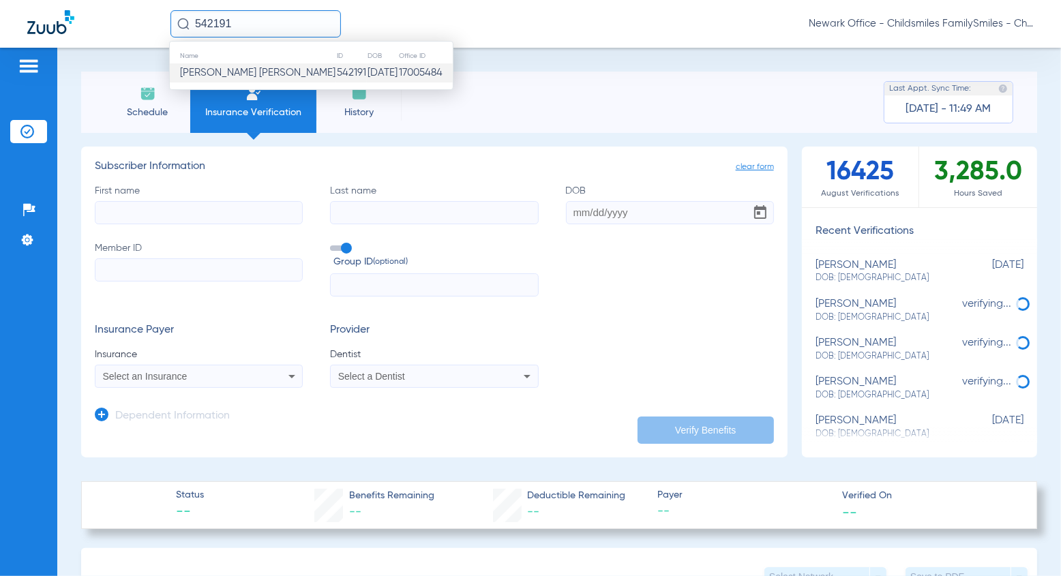
type input "542191"
click at [336, 75] on td "542191" at bounding box center [351, 72] width 31 height 19
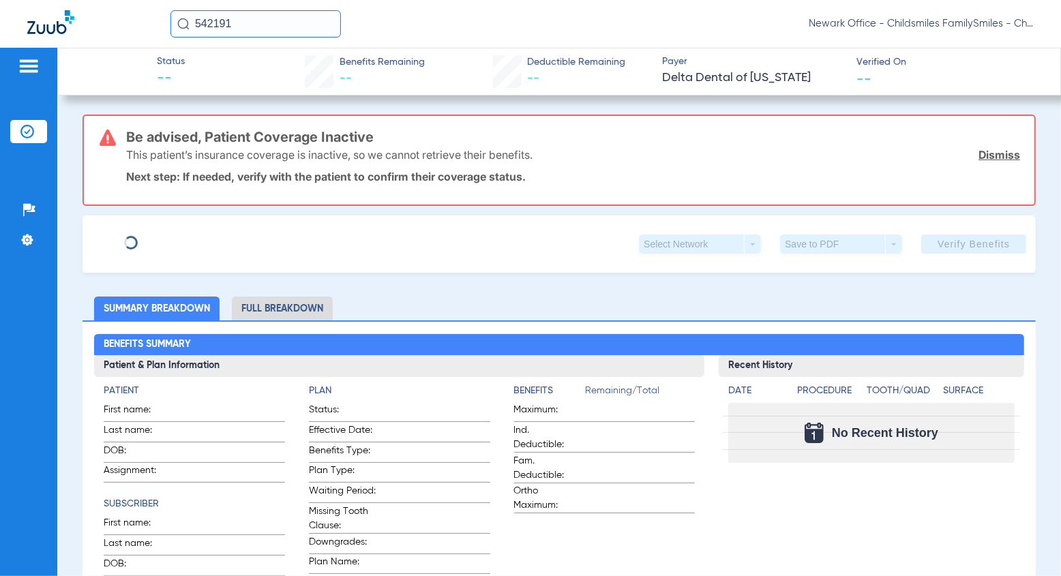
type input "ASHLEY"
type input "PULLAS-PAZMINO"
type input "07/06/1995"
type input "1206871021"
type input "0283500050"
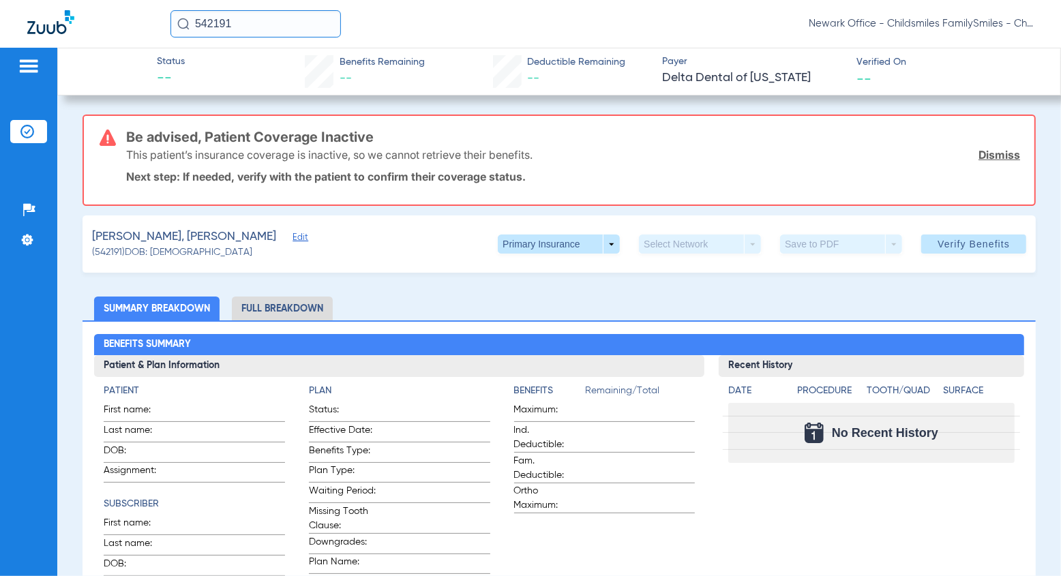
click at [293, 233] on span "Edit" at bounding box center [299, 239] width 12 height 13
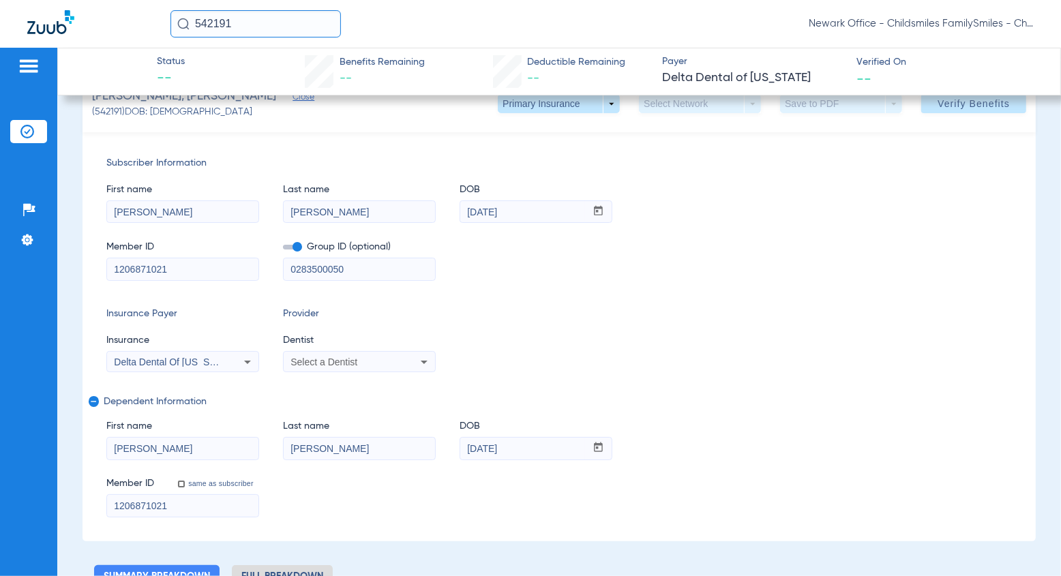
scroll to position [170, 0]
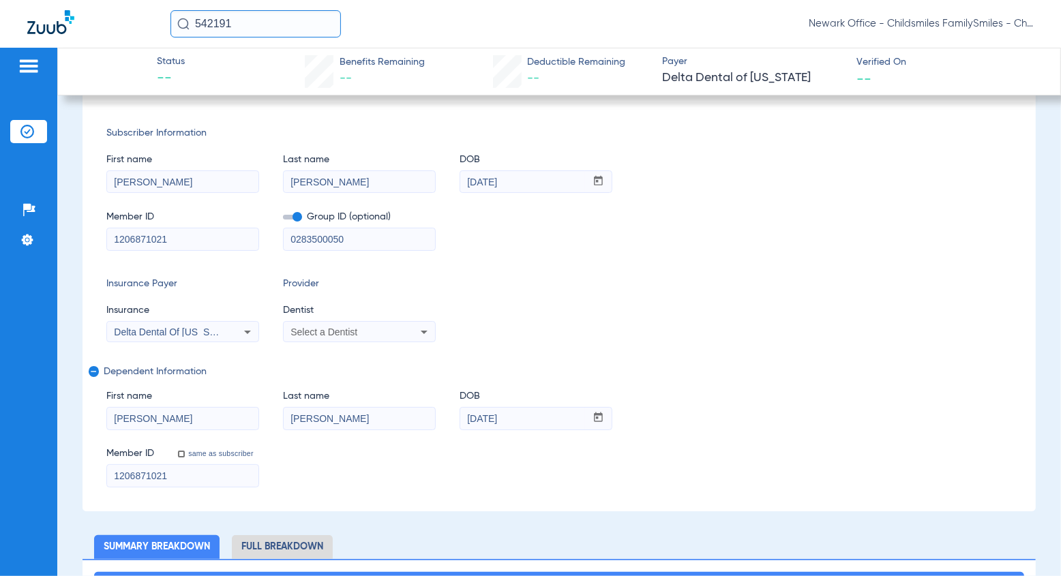
click at [380, 325] on div "Select a Dentist" at bounding box center [359, 332] width 151 height 16
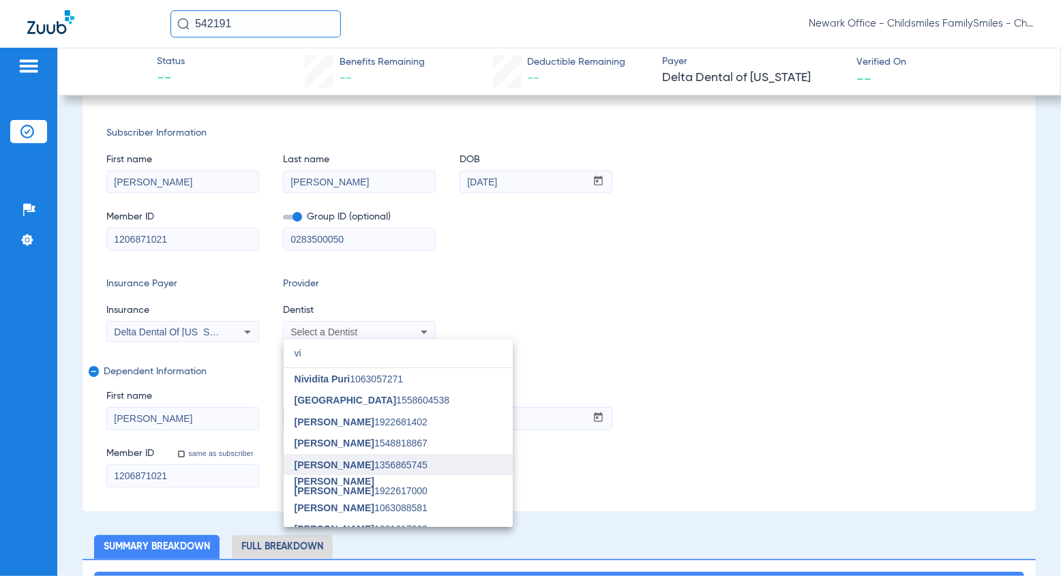
type input "vi"
click at [366, 457] on mat-option "[PERSON_NAME] 1356865745" at bounding box center [398, 465] width 229 height 22
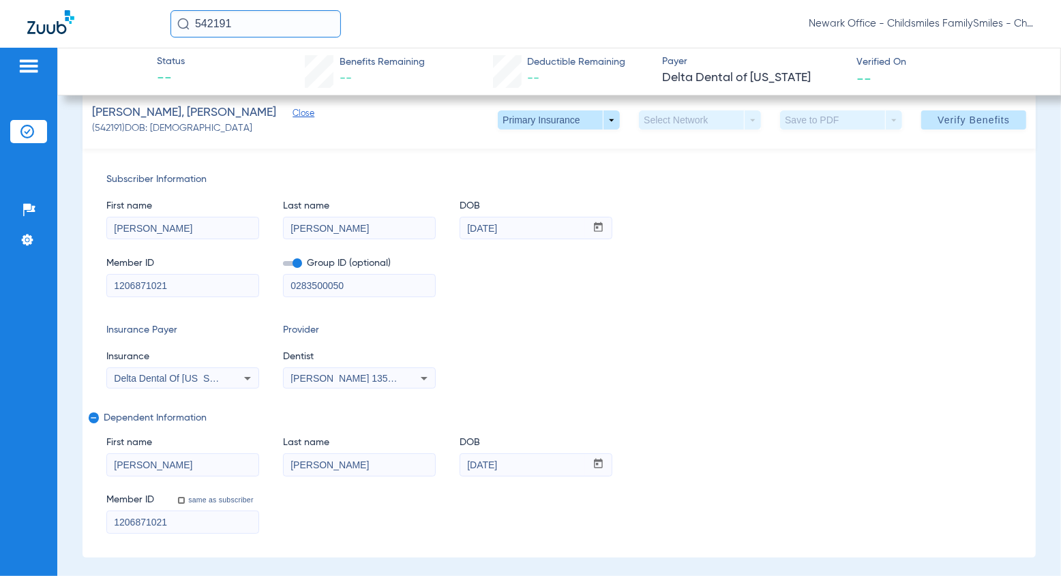
scroll to position [85, 0]
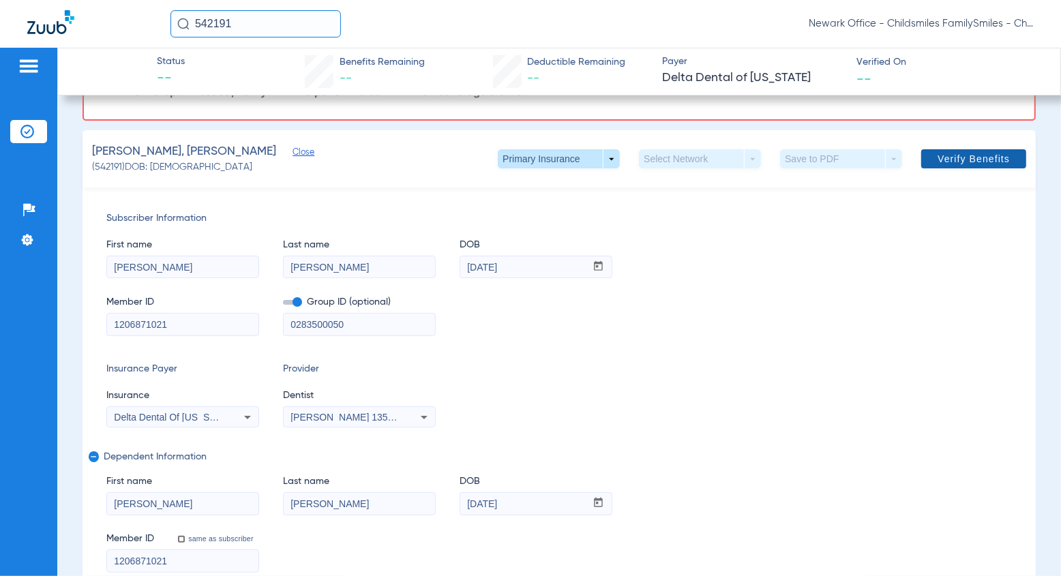
click at [962, 158] on span "Verify Benefits" at bounding box center [974, 158] width 72 height 11
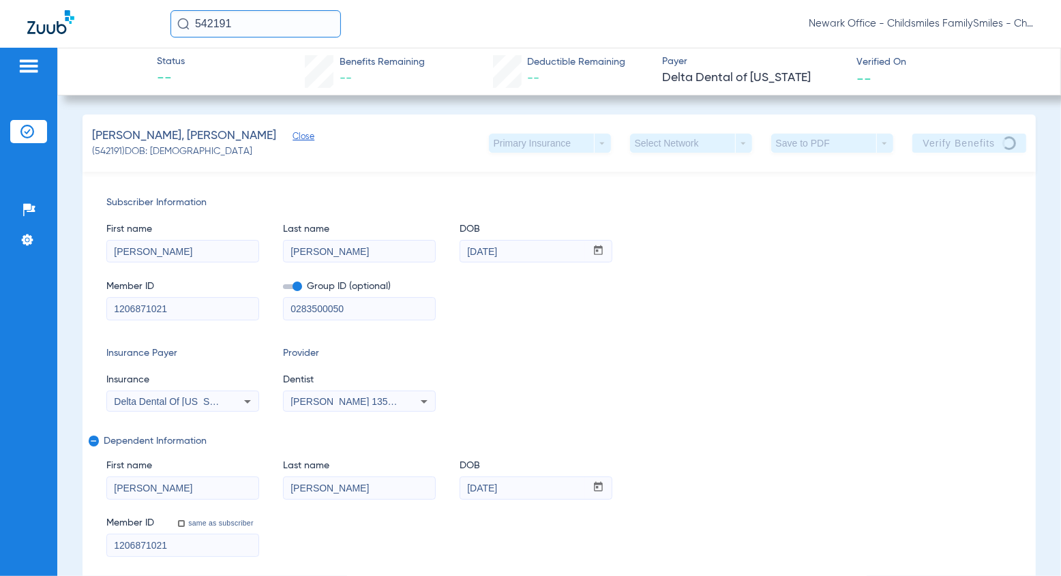
click at [273, 179] on div "Subscriber Information First name ASHLEY Last name PULLAS-PAZMINO DOB mm / dd /…" at bounding box center [559, 376] width 953 height 409
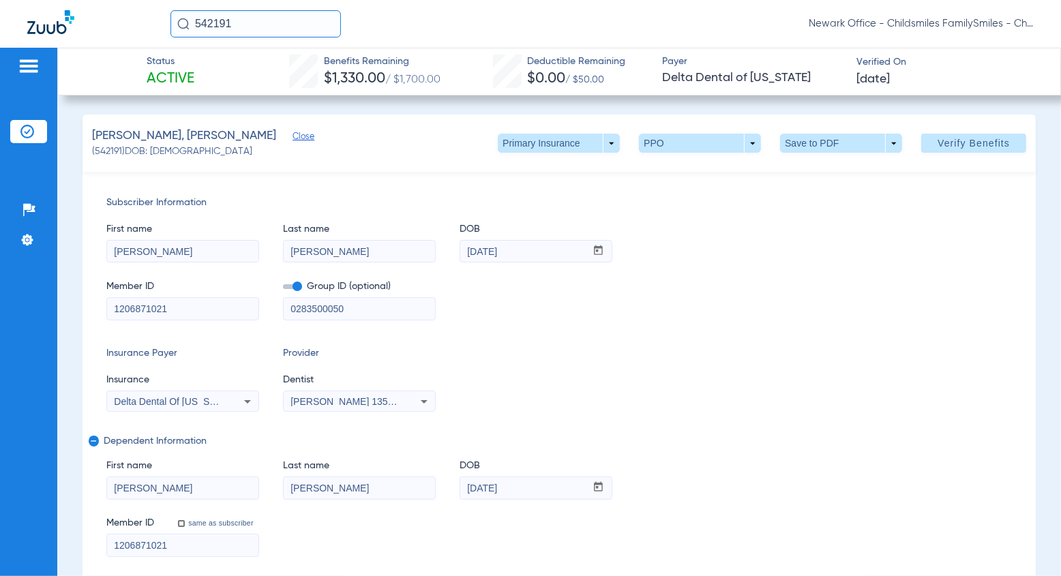
click at [295, 537] on div "Member ID same as subscriber 1206871021" at bounding box center [559, 531] width 906 height 53
click at [825, 142] on span at bounding box center [841, 143] width 33 height 33
click at [833, 176] on button "insert_drive_file Save to PDF" at bounding box center [820, 170] width 103 height 27
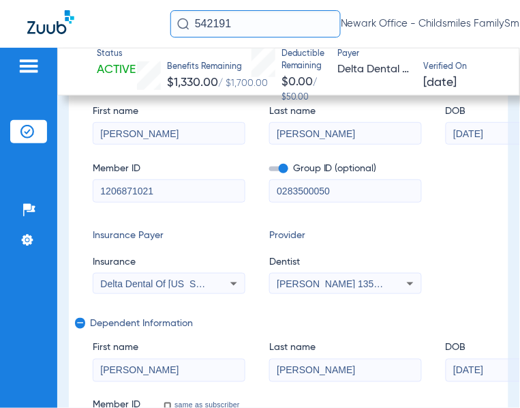
scroll to position [170, 0]
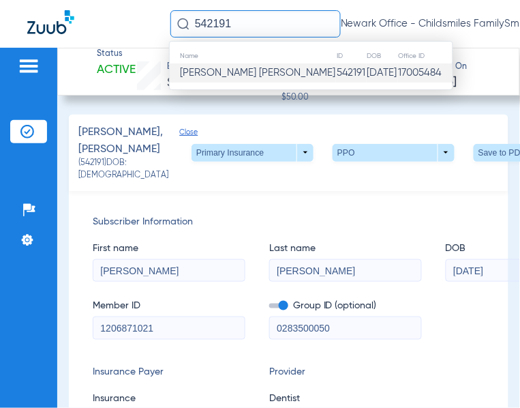
scroll to position [170, 0]
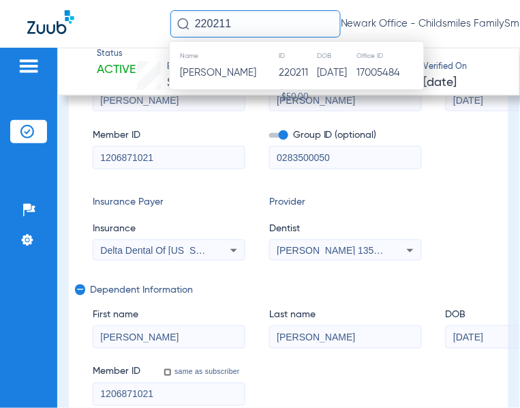
type input "220211"
click at [279, 73] on td "220211" at bounding box center [298, 72] width 38 height 19
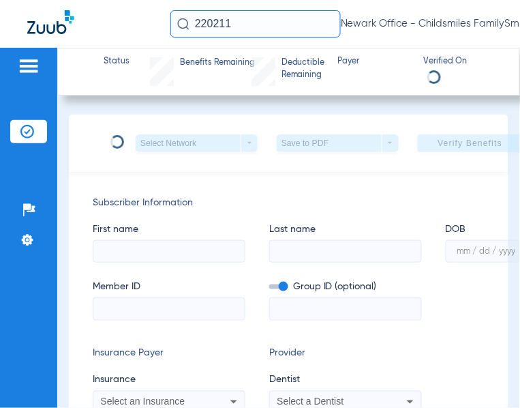
type input "ASHTEN"
type input "[PERSON_NAME]"
type input "[DATE]"
type input "W207889987"
type input "088274902100005"
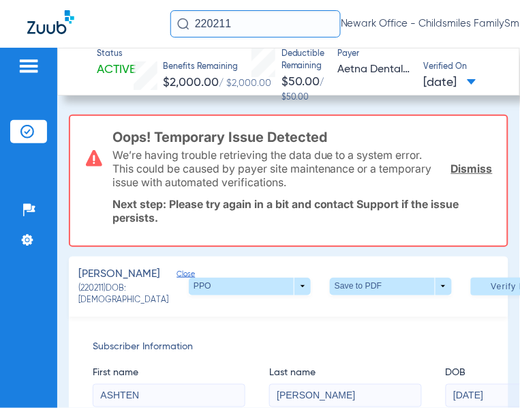
click at [460, 169] on link "Dismiss" at bounding box center [472, 169] width 42 height 14
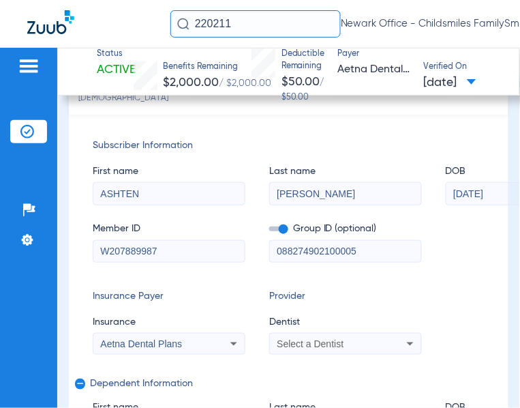
scroll to position [170, 0]
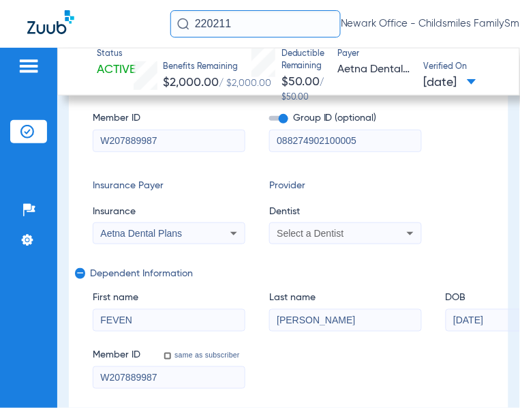
click at [355, 238] on div "Select a Dentist" at bounding box center [332, 233] width 110 height 10
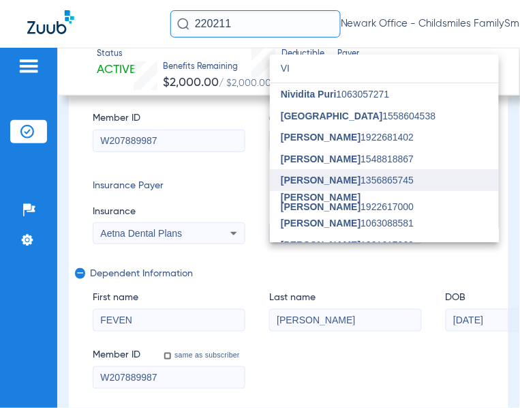
type input "VI"
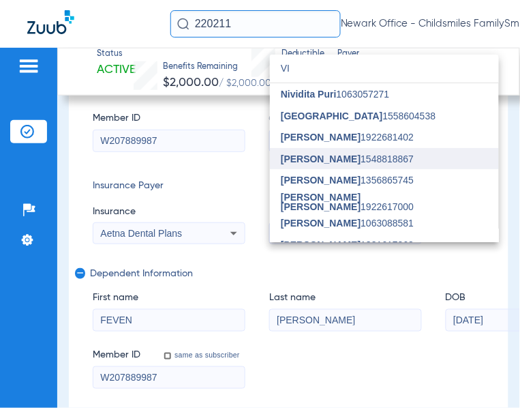
drag, startPoint x: 339, startPoint y: 181, endPoint x: 346, endPoint y: 168, distance: 15.0
click at [346, 168] on div "VI close [PERSON_NAME] 1063057271 [GEOGRAPHIC_DATA] 1558604538 [PERSON_NAME] 19…" at bounding box center [384, 149] width 229 height 188
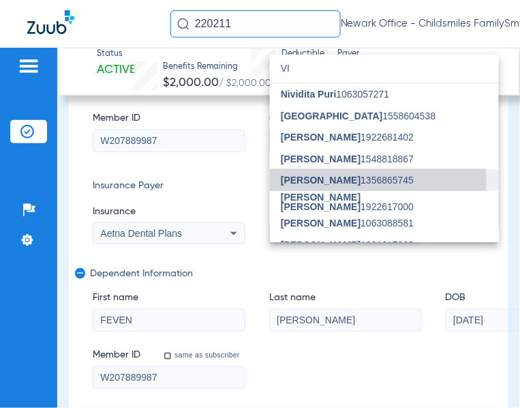
click at [333, 183] on span "[PERSON_NAME] 1356865745" at bounding box center [347, 180] width 133 height 10
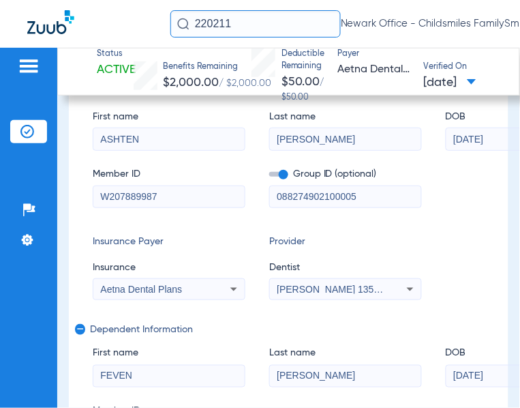
scroll to position [0, 0]
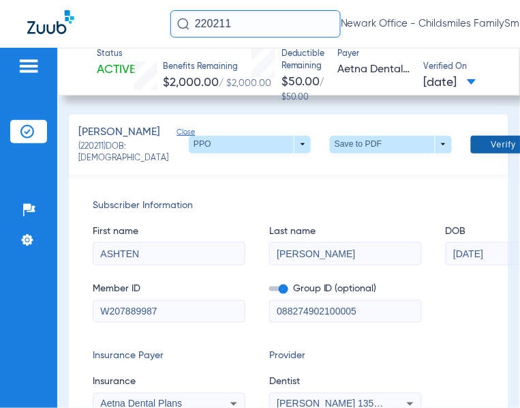
click at [471, 160] on span at bounding box center [523, 144] width 105 height 33
drag, startPoint x: 258, startPoint y: 29, endPoint x: 175, endPoint y: 31, distance: 83.2
click at [175, 32] on input "220211" at bounding box center [255, 23] width 170 height 27
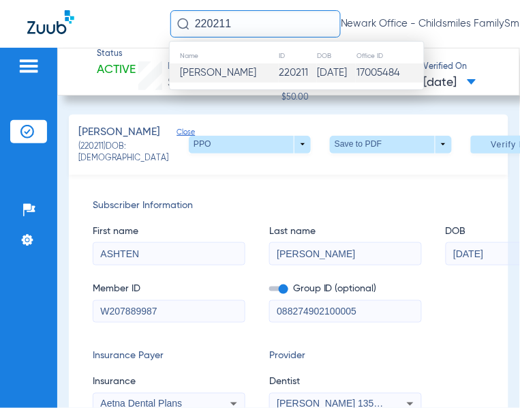
paste input "11670"
type input "116701"
click at [261, 77] on td "[PERSON_NAME]" at bounding box center [225, 72] width 110 height 19
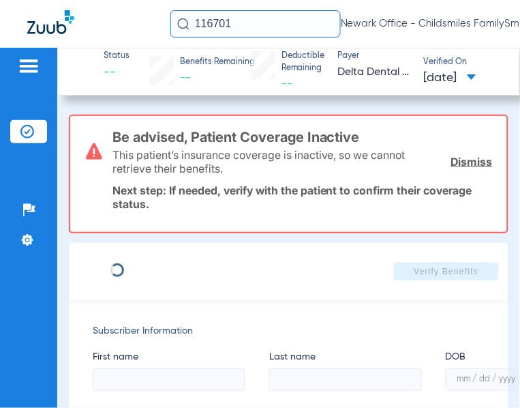
type input "0"
select select "page-width"
type input "[PERSON_NAME]"
type input "[DATE]"
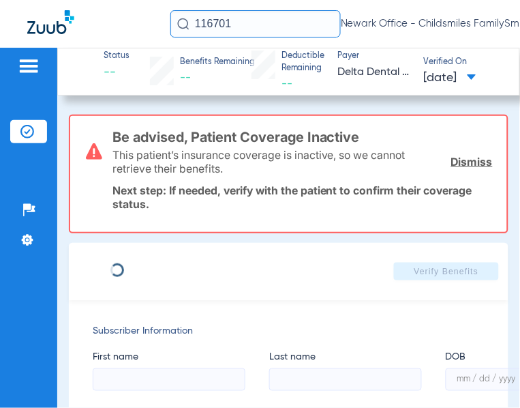
type input "7374088036"
type input "0199906002"
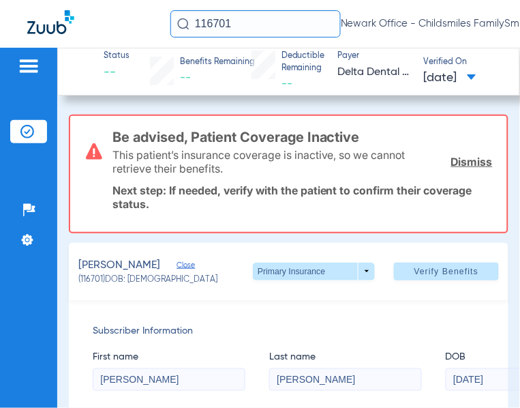
type input "1"
click at [462, 155] on link "Dismiss" at bounding box center [472, 162] width 42 height 14
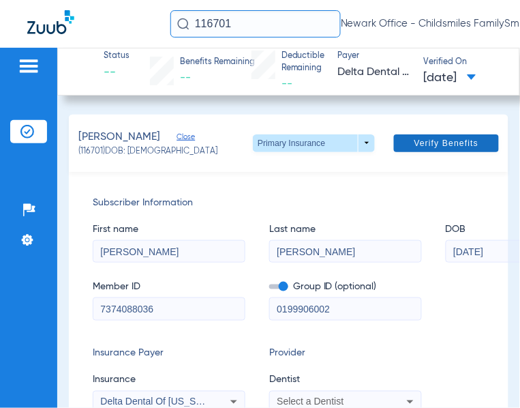
click at [436, 140] on span "Verify Benefits" at bounding box center [447, 143] width 65 height 11
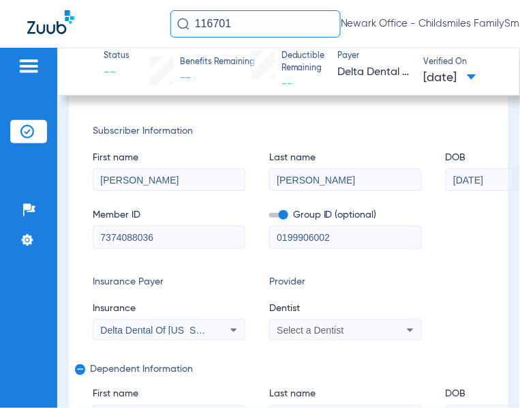
scroll to position [170, 0]
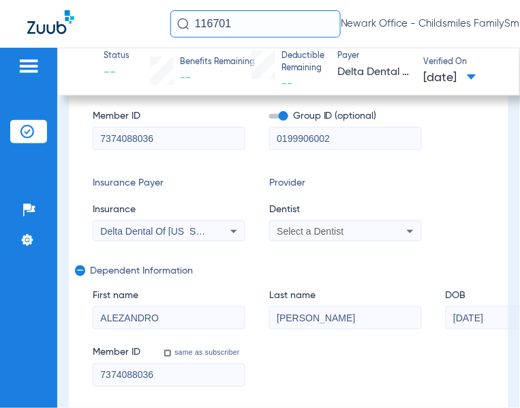
click at [348, 227] on div "Select a Dentist" at bounding box center [332, 231] width 110 height 10
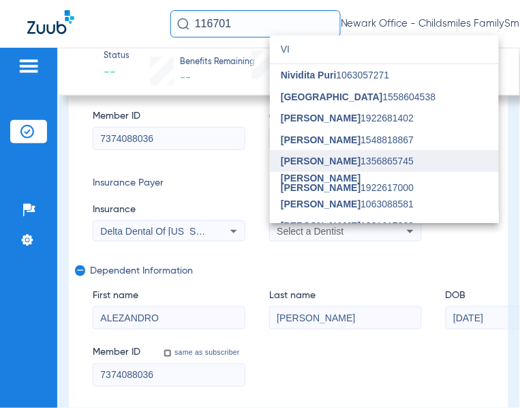
type input "VI"
click at [335, 158] on span "[PERSON_NAME] 1356865745" at bounding box center [347, 161] width 133 height 10
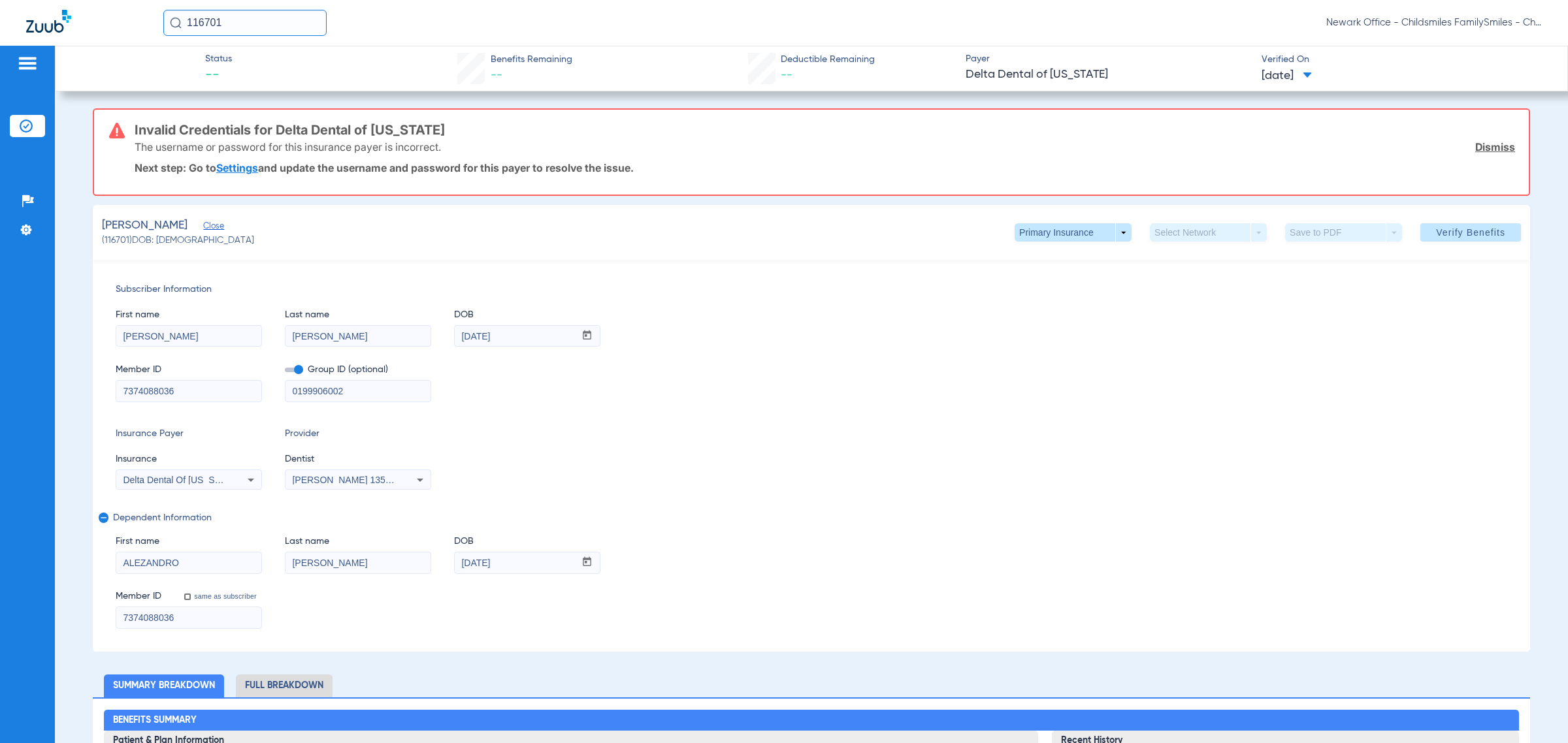
scroll to position [0, 0]
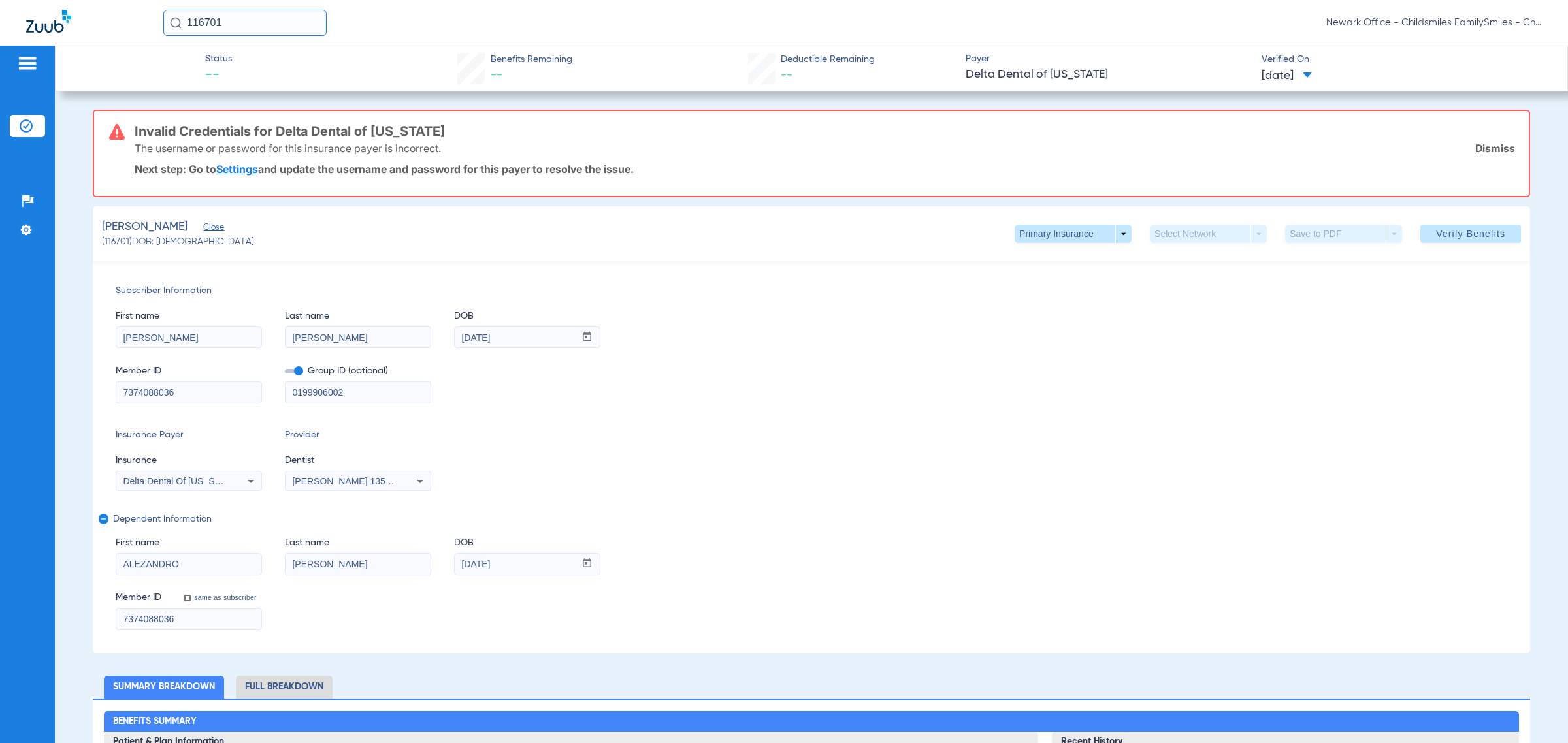
click at [498, 390] on div "Insurance Payer Insurance Delta Dental Of [US_STATE] Provider Dentist [PERSON_N…" at bounding box center [811, 459] width 1392 height 62
